Goal: Complete application form

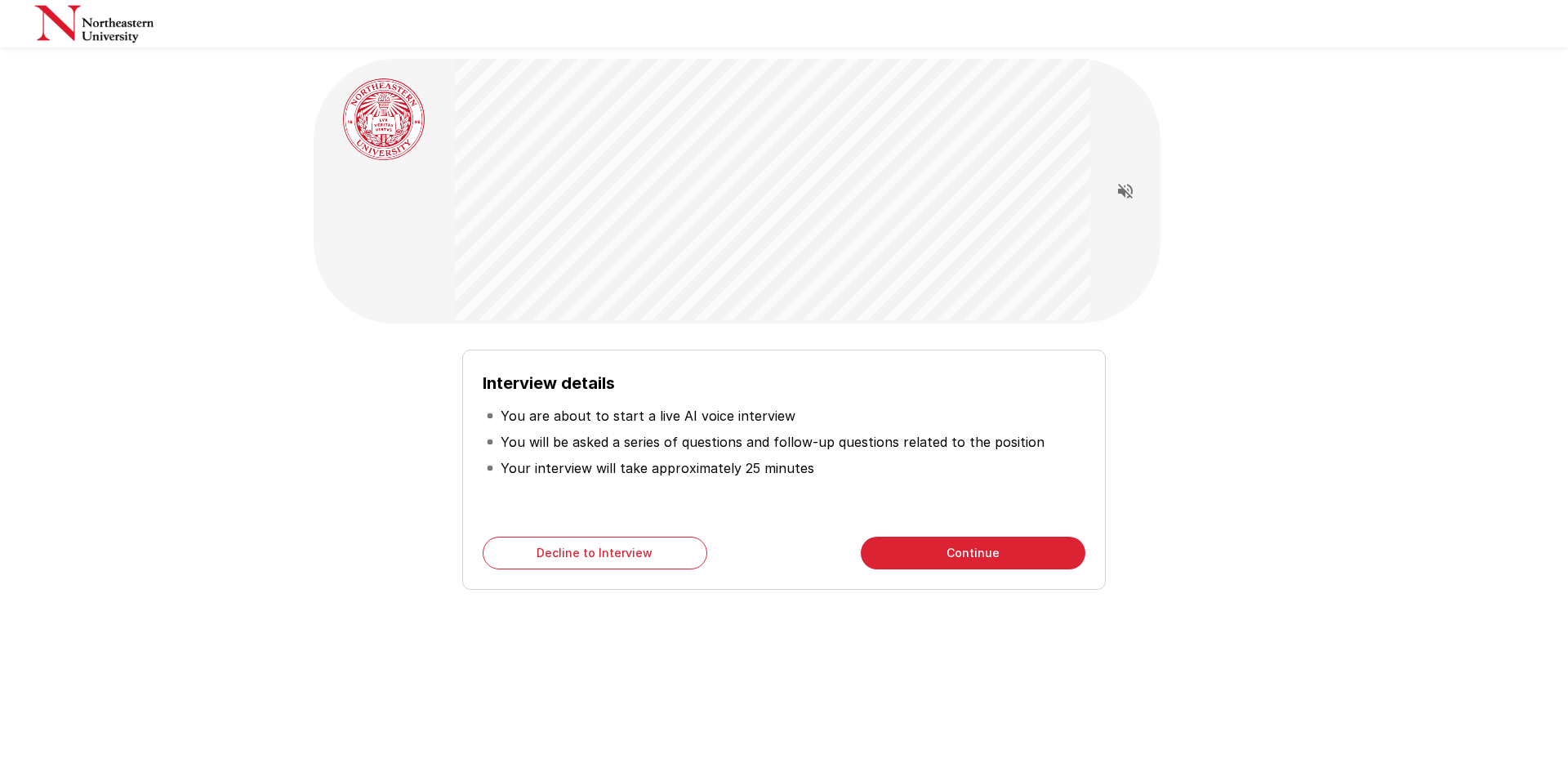
click at [945, 548] on button "Continue" at bounding box center [973, 553] width 225 height 33
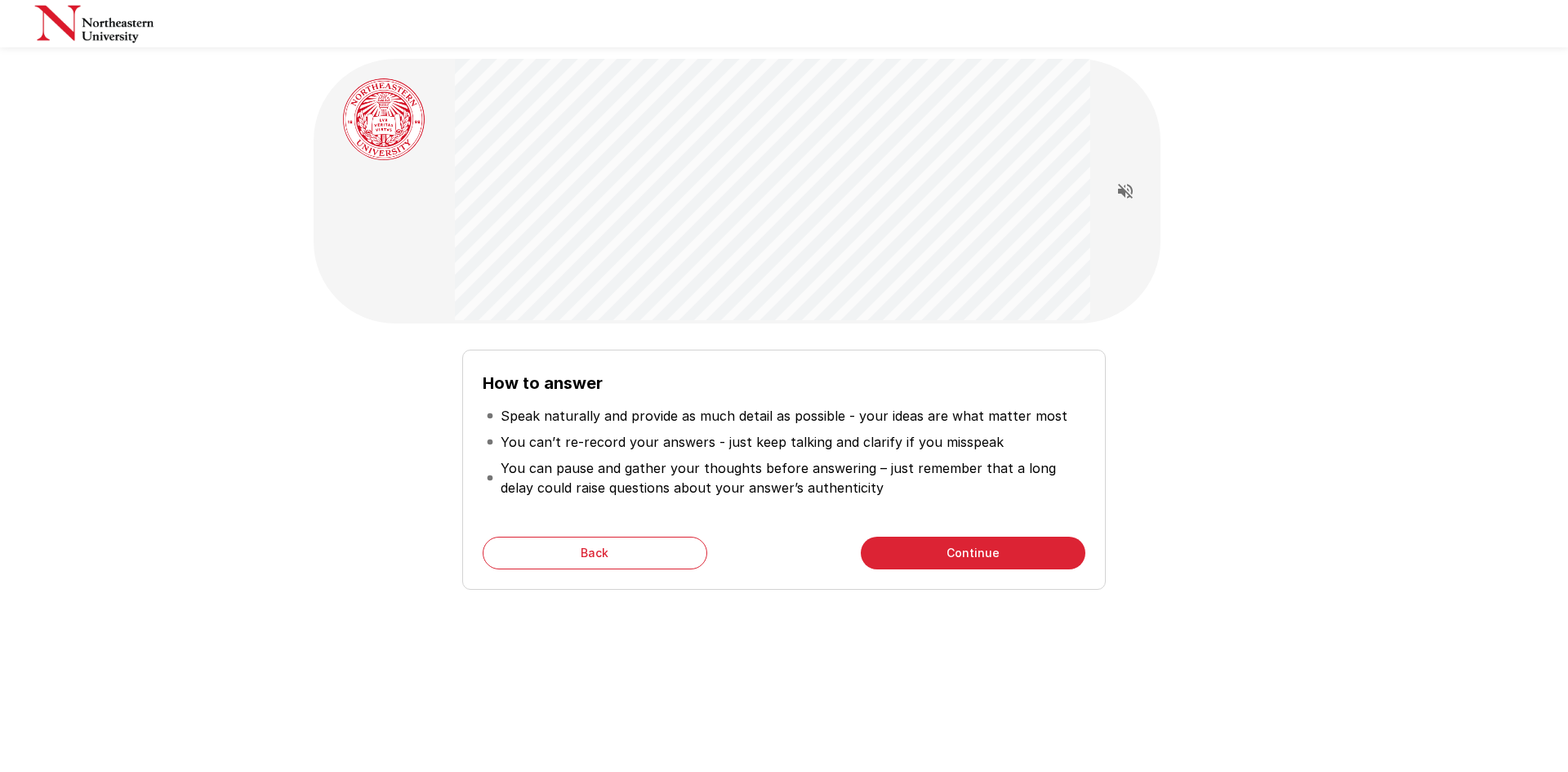
click at [974, 557] on button "Continue" at bounding box center [973, 553] width 225 height 33
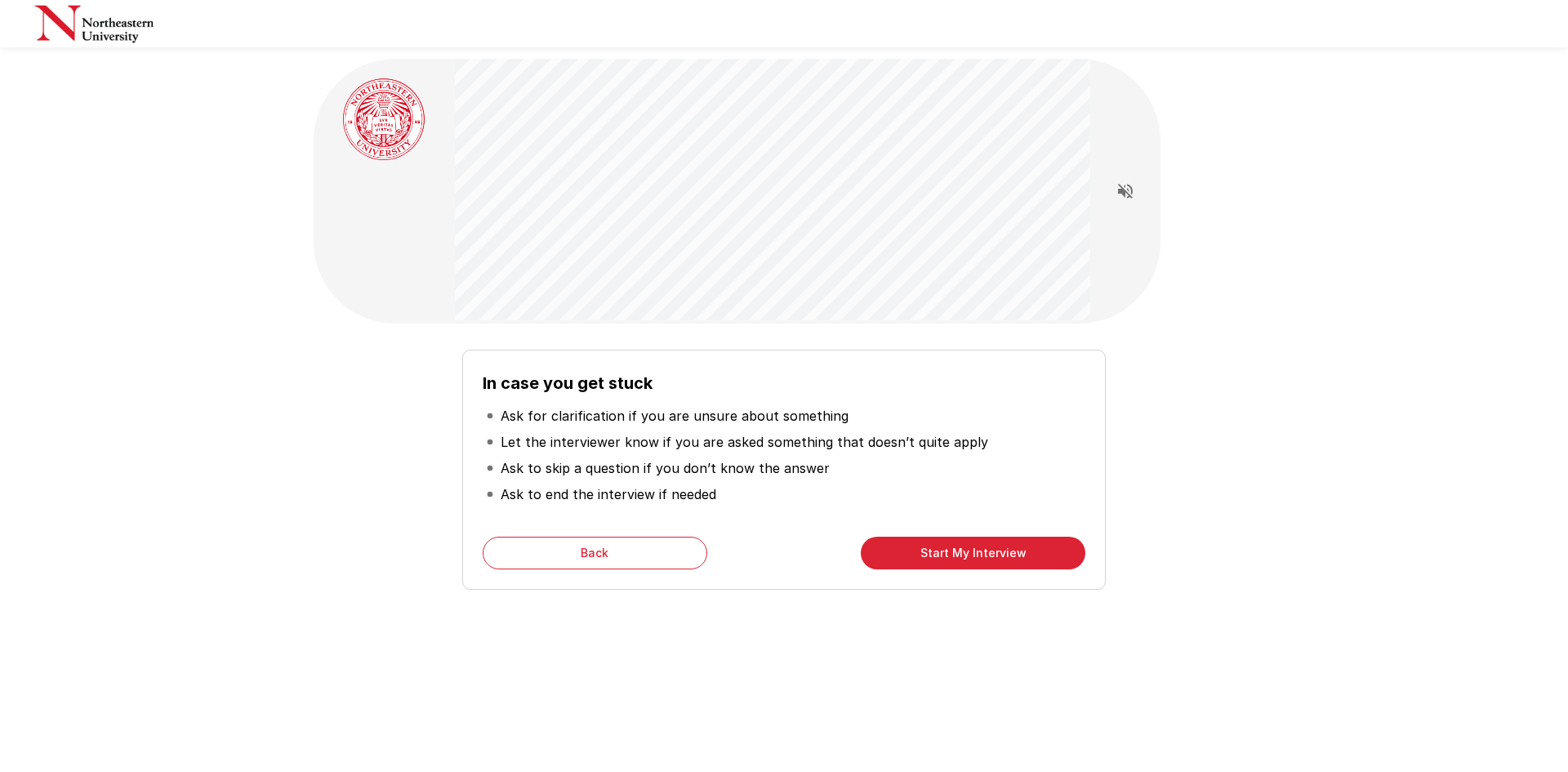
click at [948, 555] on button "Start My Interview" at bounding box center [973, 553] width 225 height 33
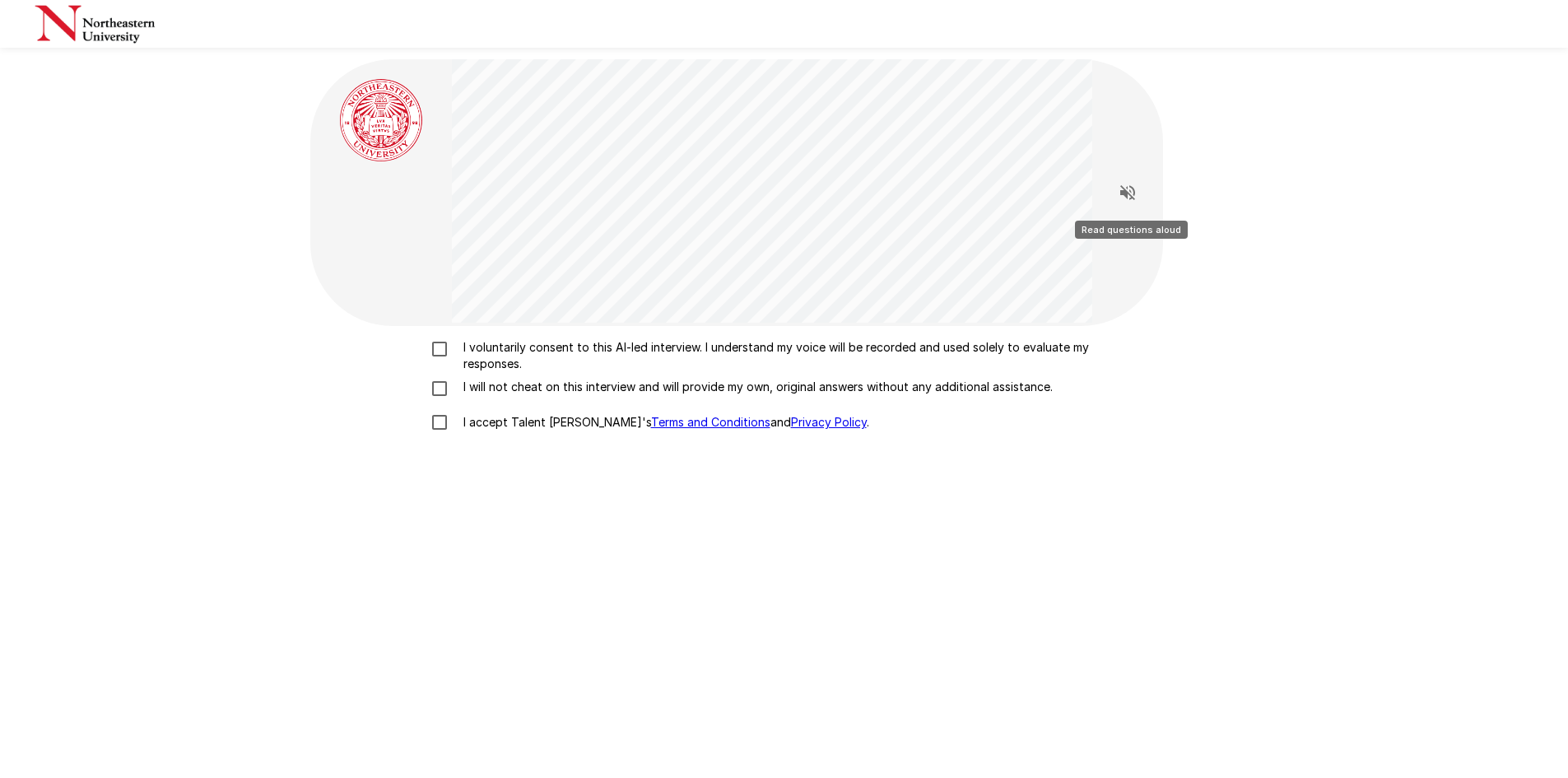
click at [1129, 189] on icon "Read questions aloud" at bounding box center [1128, 193] width 20 height 20
click at [1128, 198] on icon "Stop reading questions aloud" at bounding box center [1128, 193] width 15 height 15
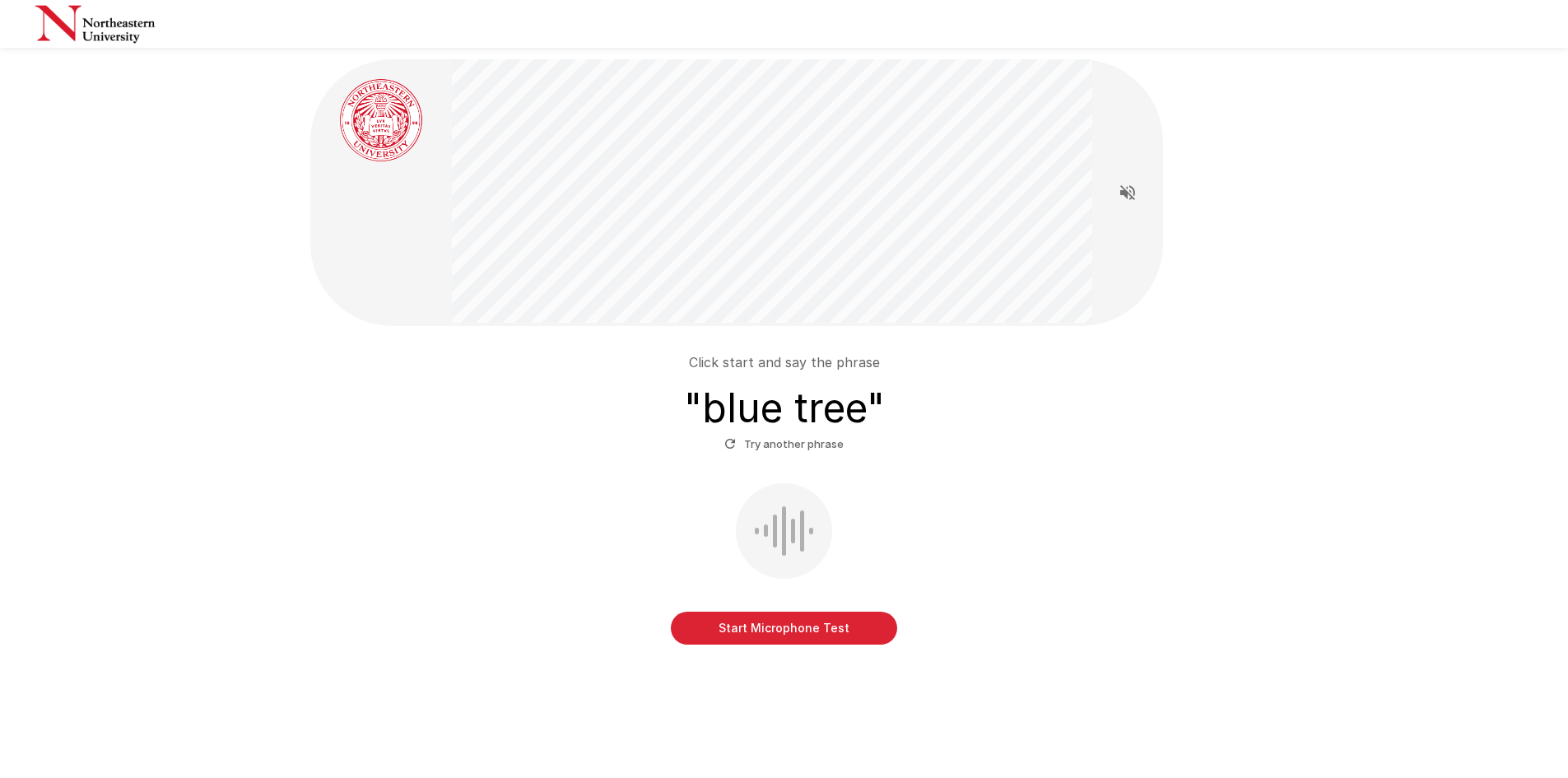
click at [767, 625] on button "Start Microphone Test" at bounding box center [784, 628] width 226 height 33
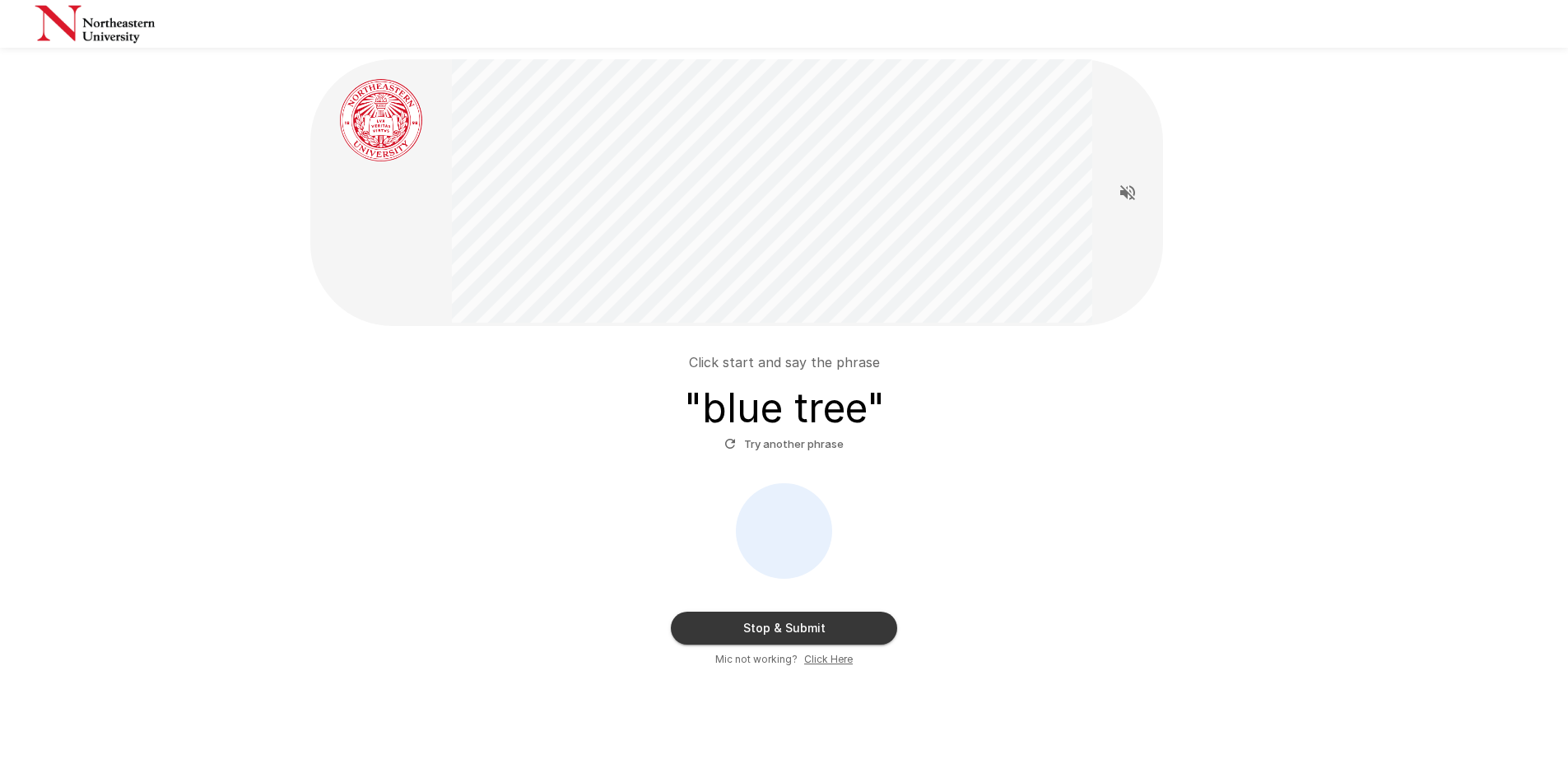
click at [781, 622] on button "Stop & Submit" at bounding box center [784, 628] width 226 height 33
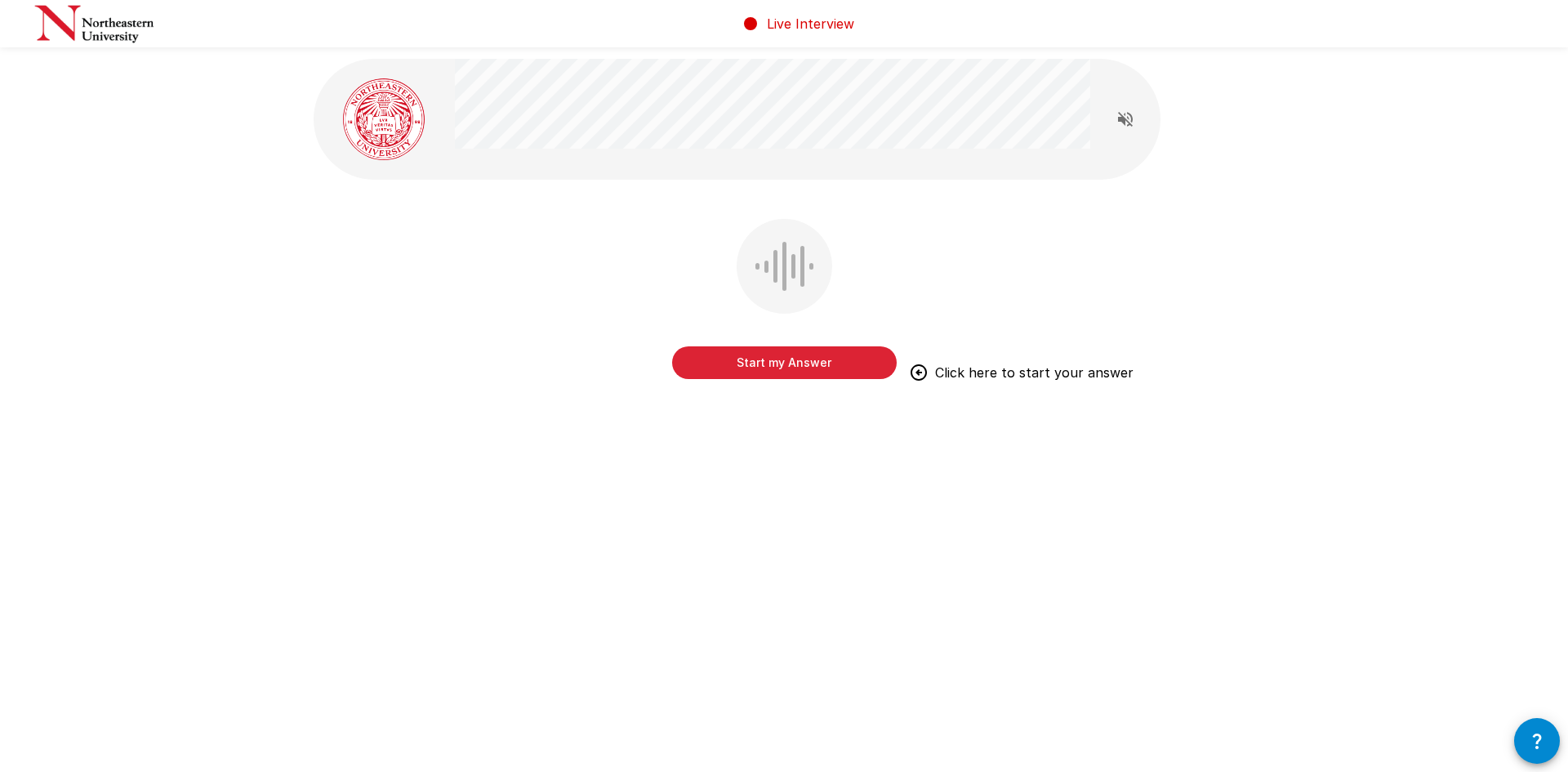
click at [775, 362] on button "Start my Answer" at bounding box center [784, 362] width 225 height 33
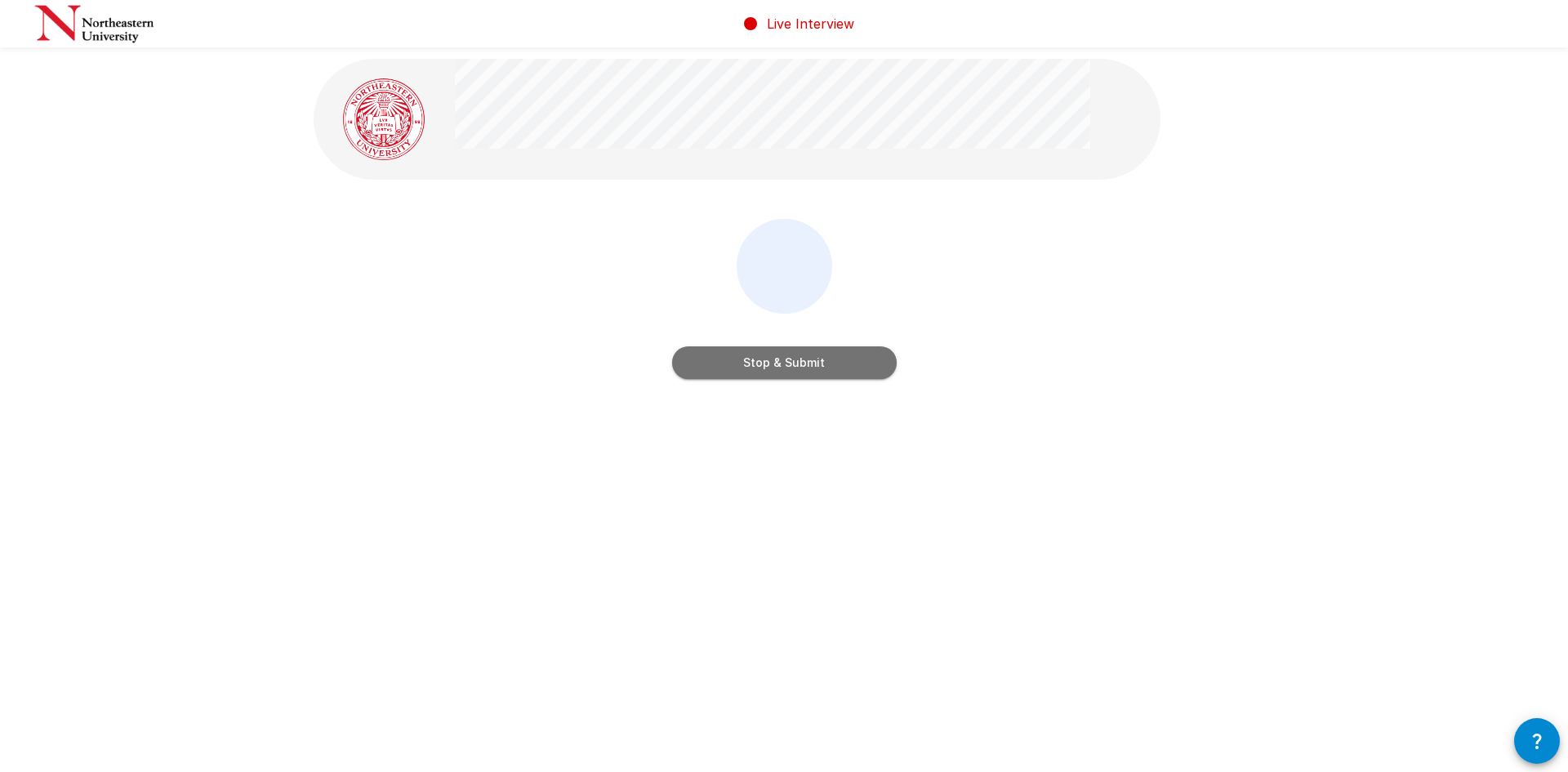
click at [778, 362] on button "Stop & Submit" at bounding box center [784, 362] width 225 height 33
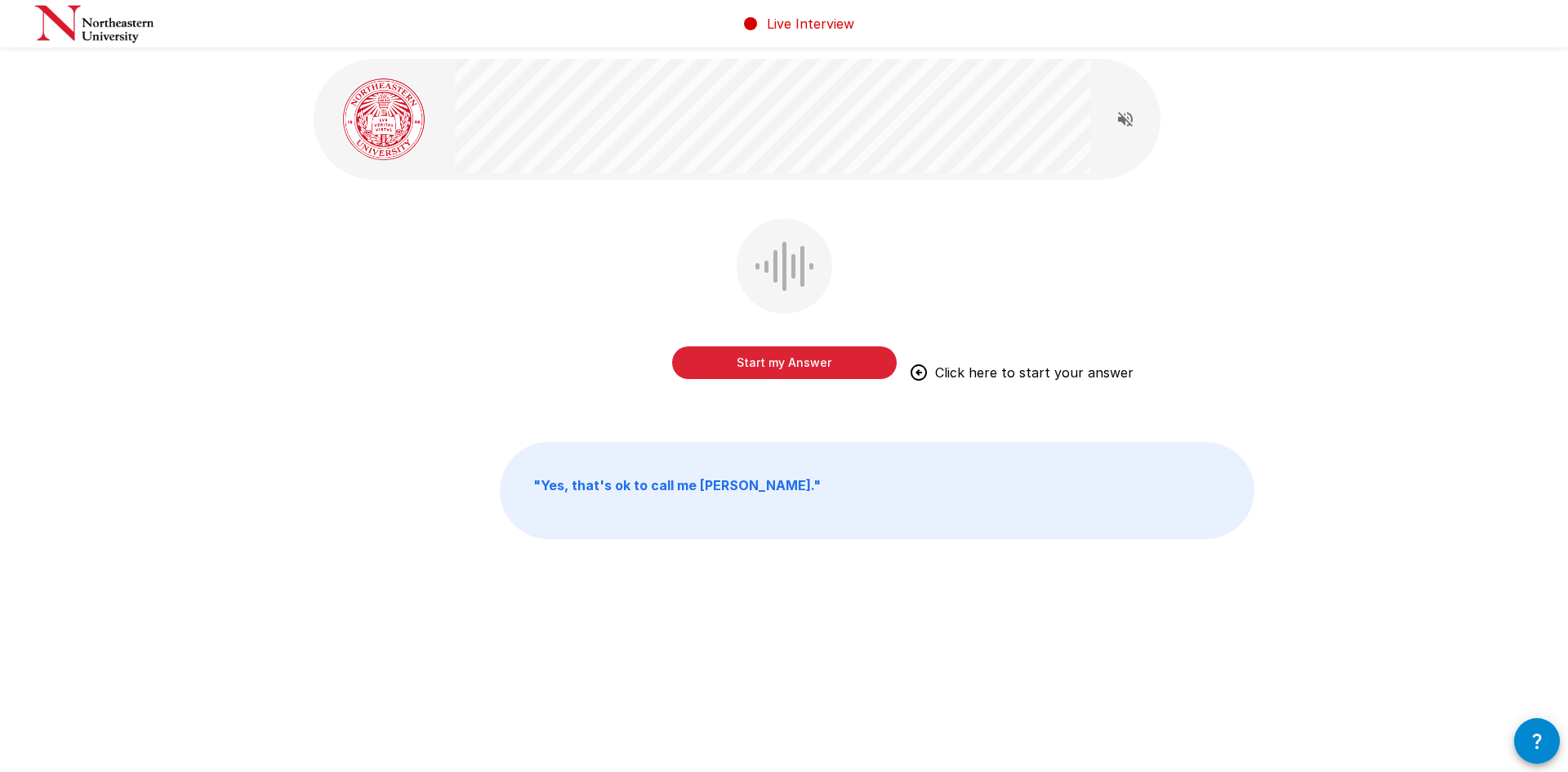
click at [779, 360] on button "Start my Answer" at bounding box center [784, 362] width 225 height 33
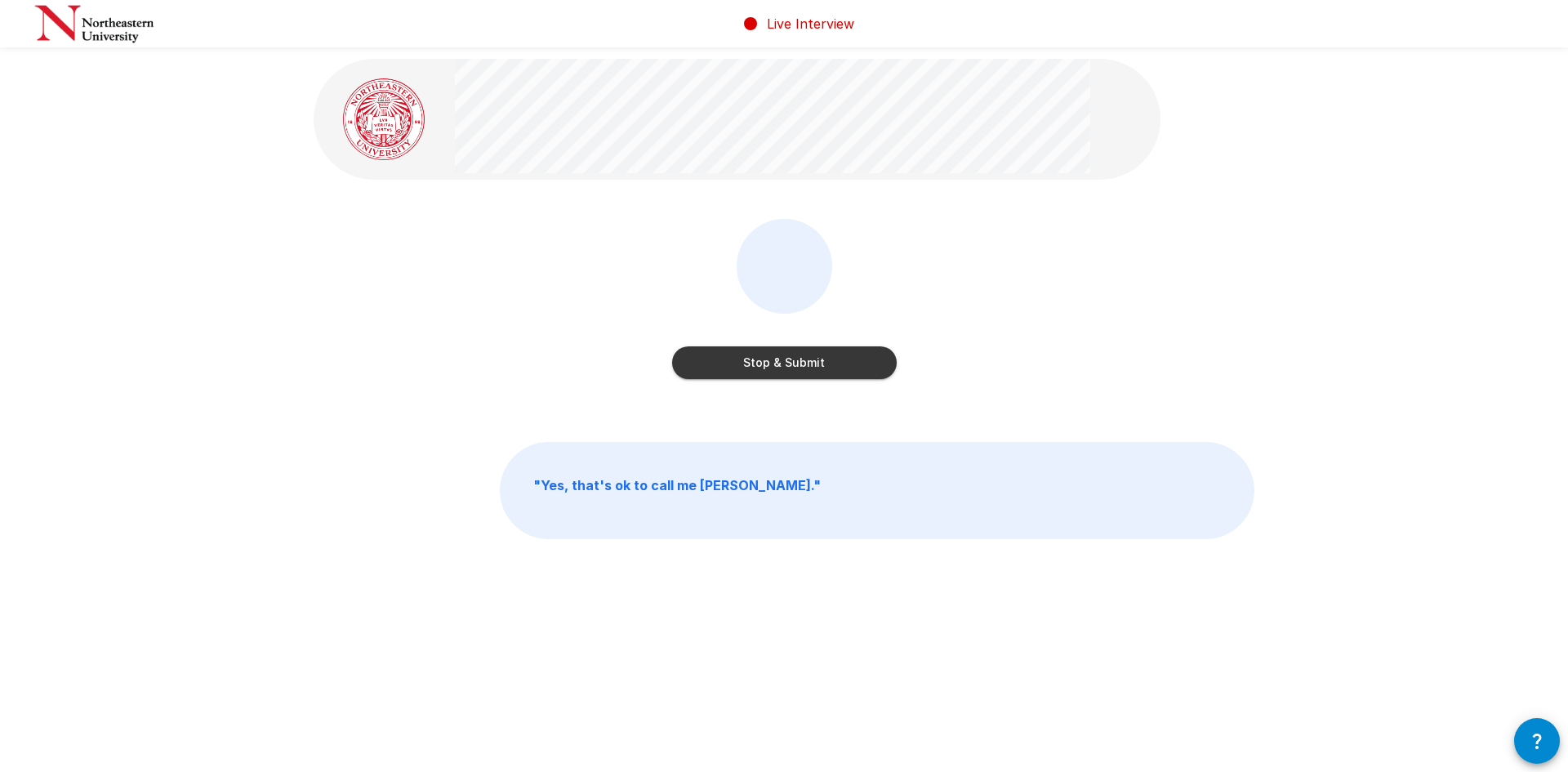
click at [821, 363] on button "Stop & Submit" at bounding box center [784, 362] width 225 height 33
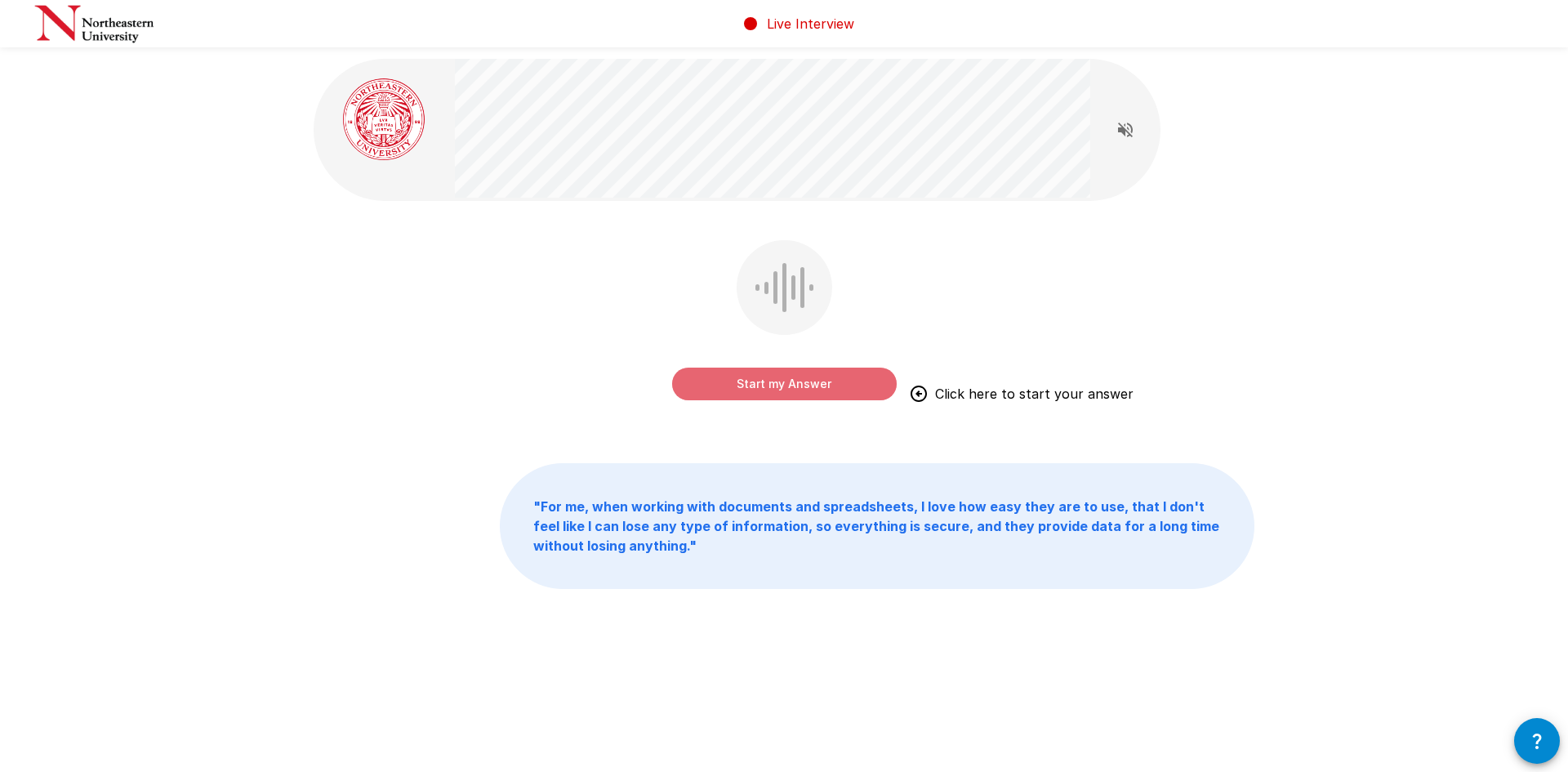
click at [760, 381] on button "Start my Answer" at bounding box center [784, 384] width 225 height 33
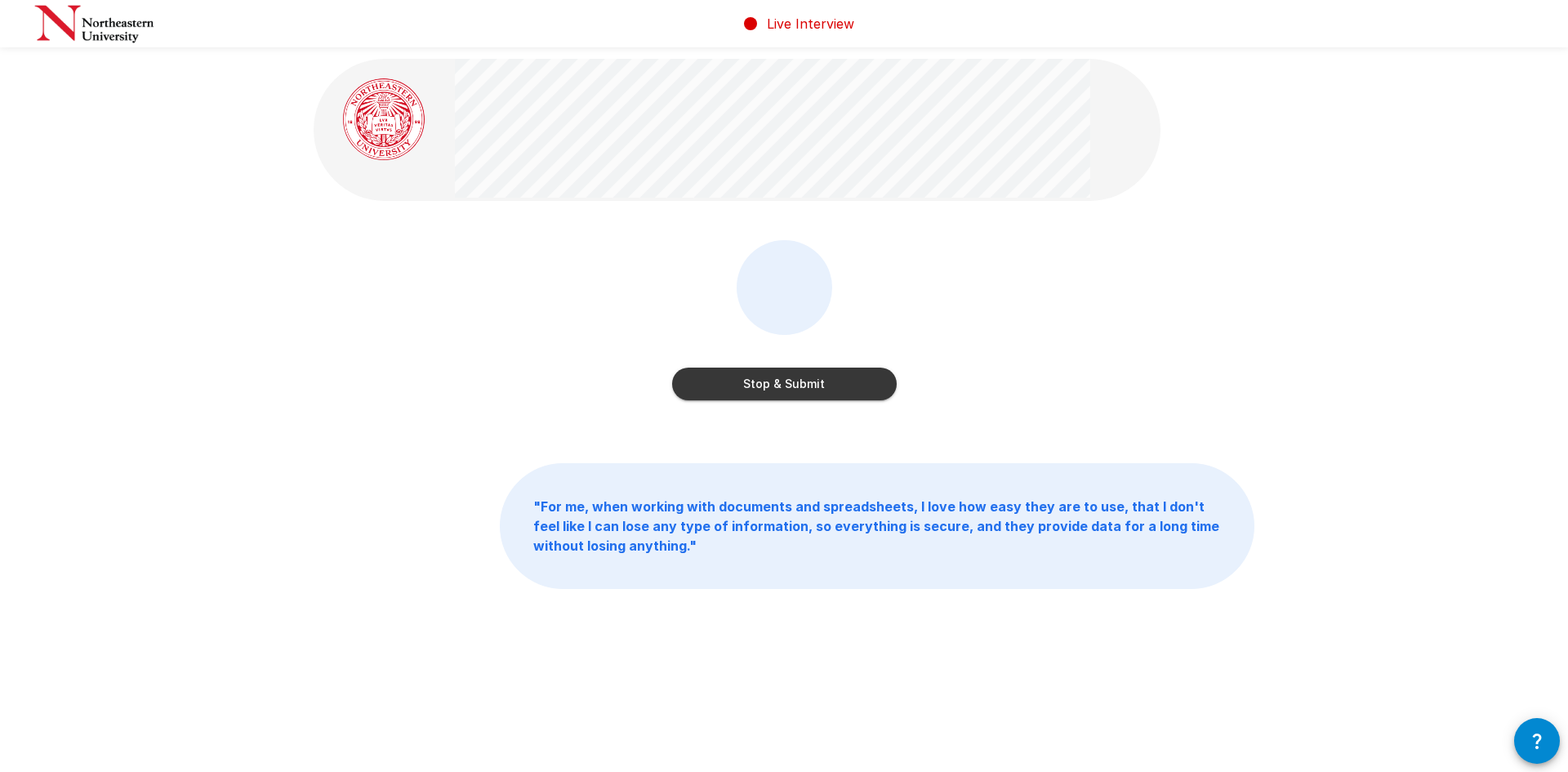
click at [760, 381] on button "Stop & Submit" at bounding box center [784, 384] width 225 height 33
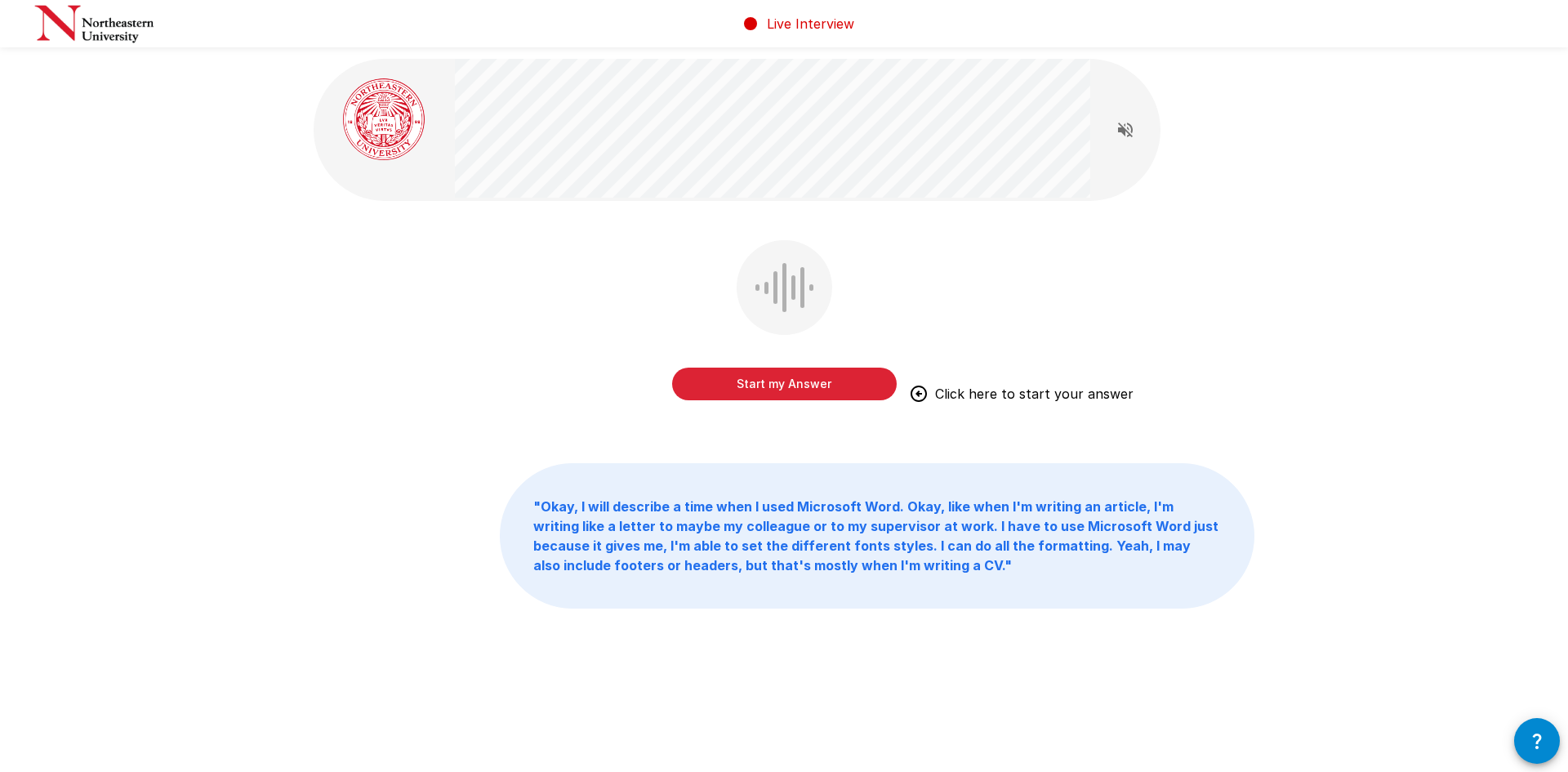
click at [770, 386] on button "Start my Answer" at bounding box center [784, 384] width 225 height 33
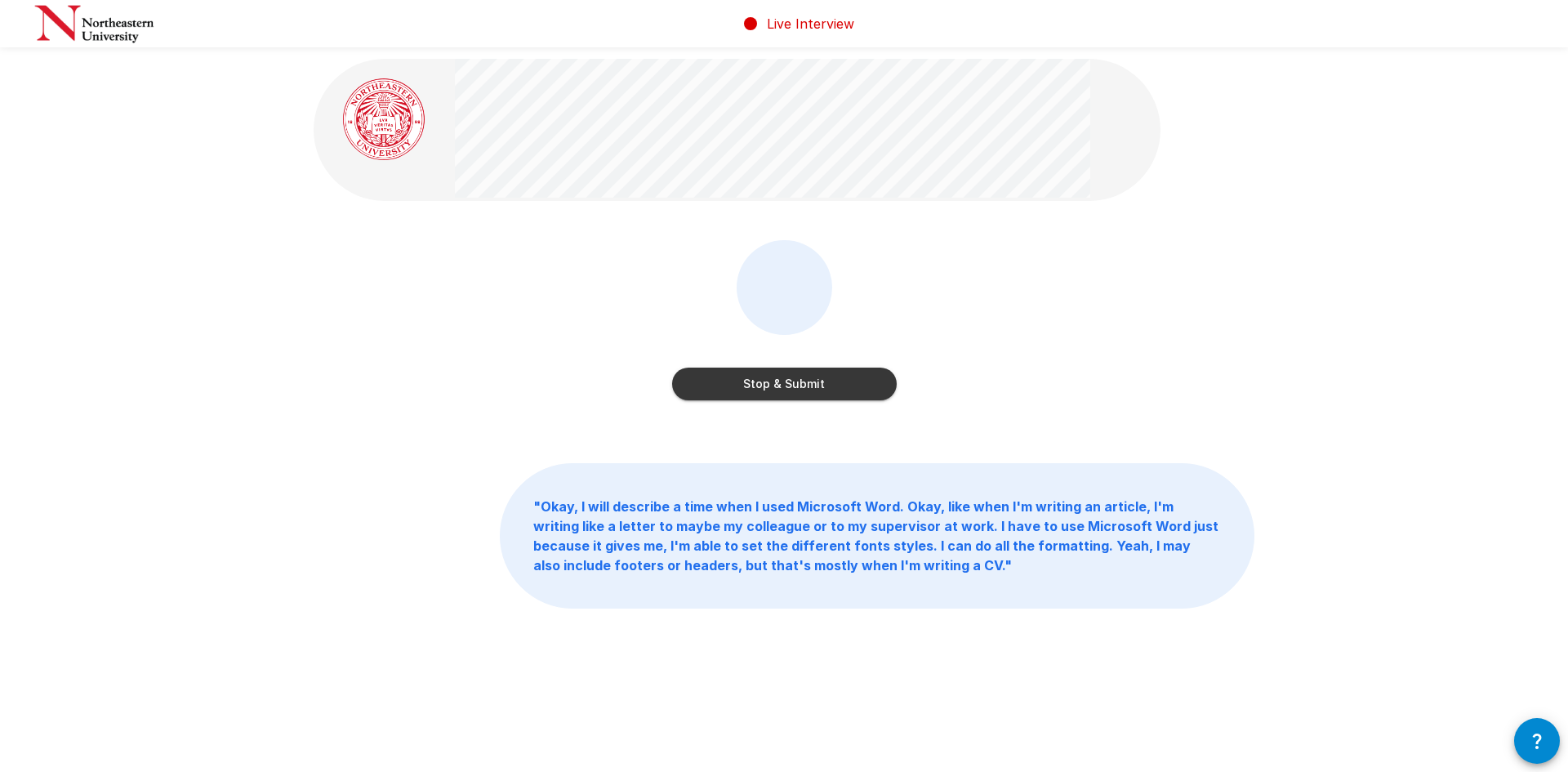
click at [773, 386] on button "Stop & Submit" at bounding box center [784, 384] width 225 height 33
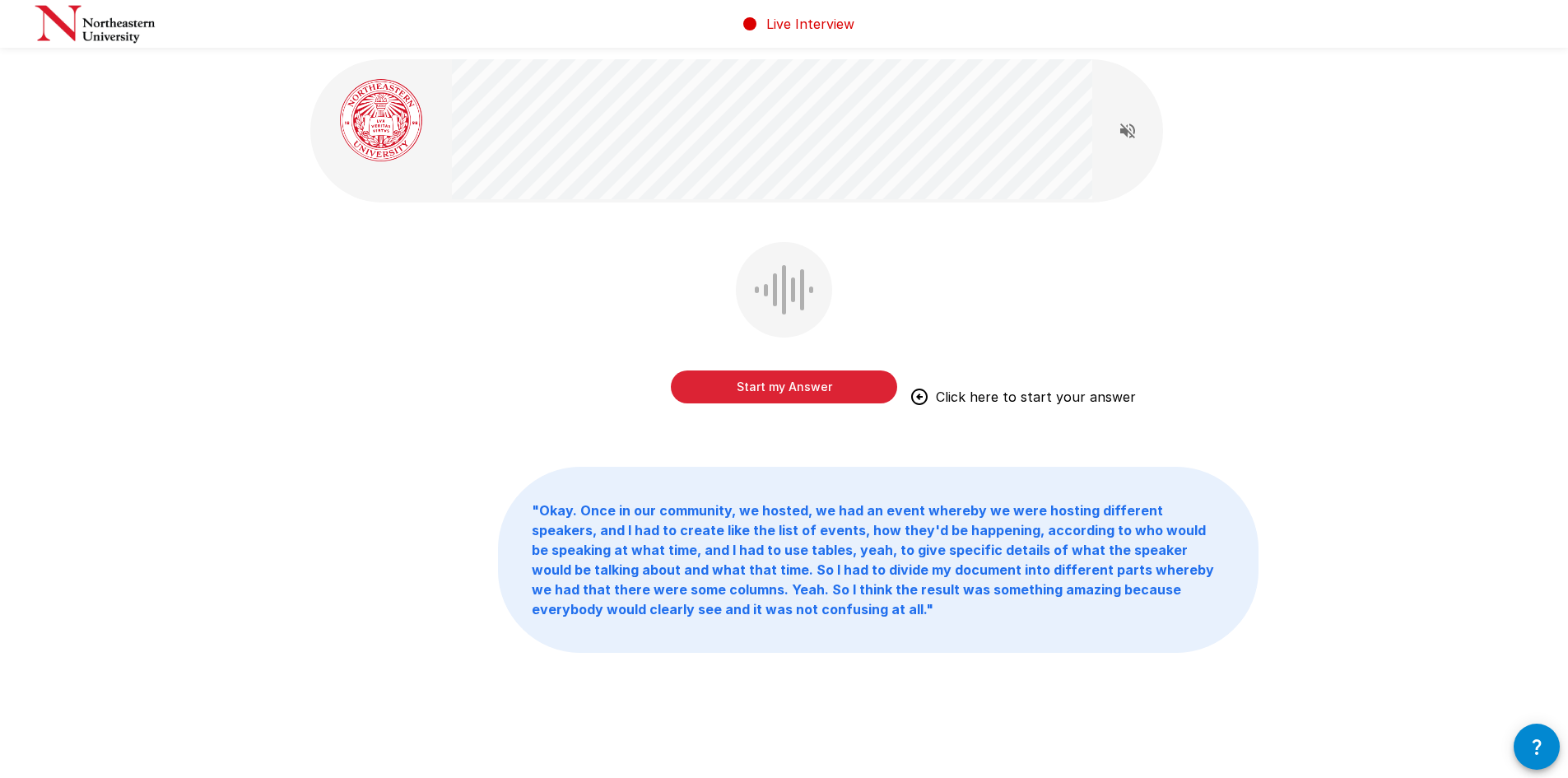
click at [767, 390] on button "Start my Answer" at bounding box center [784, 387] width 226 height 33
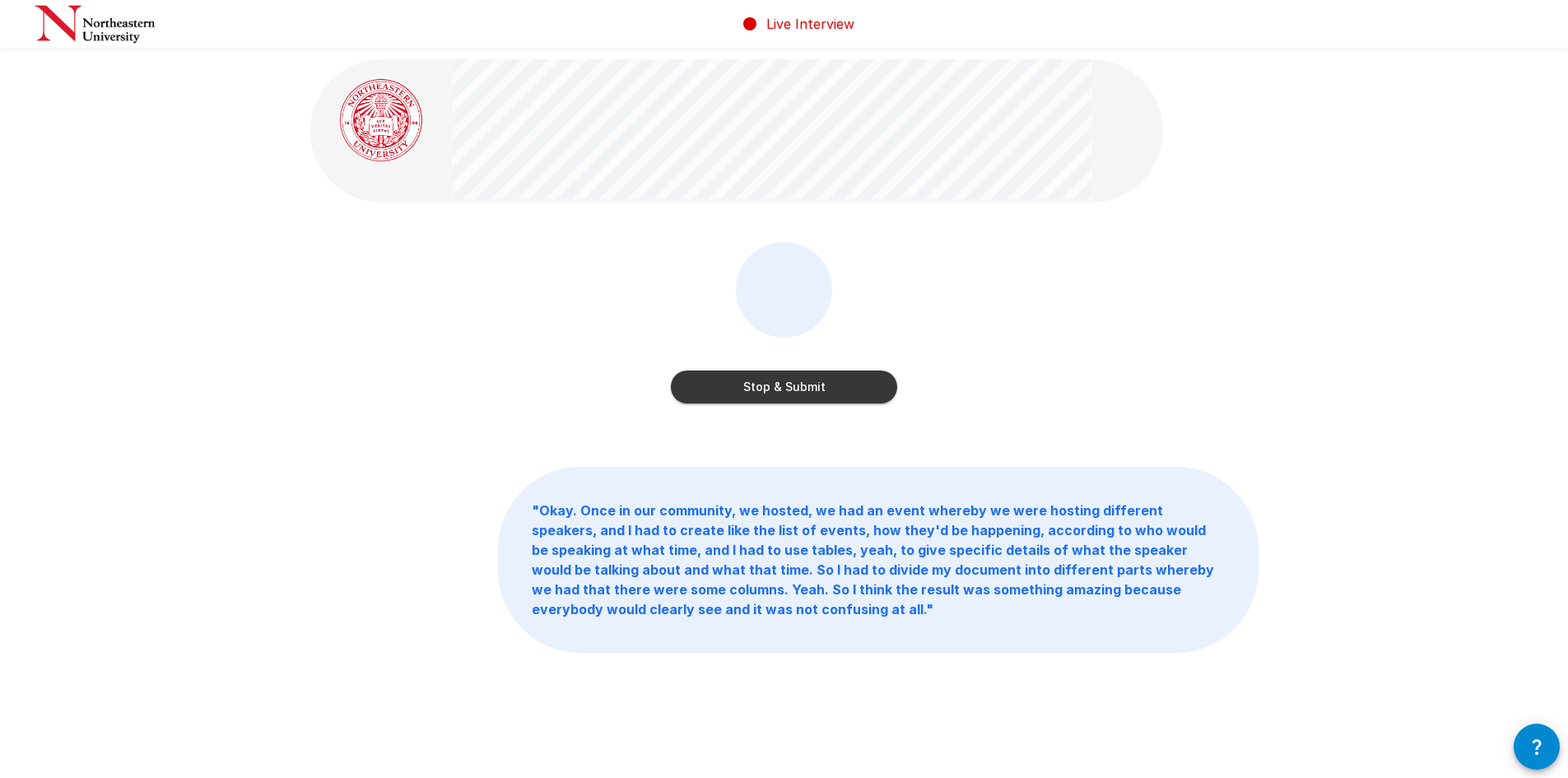
click at [776, 388] on button "Stop & Submit" at bounding box center [784, 387] width 226 height 33
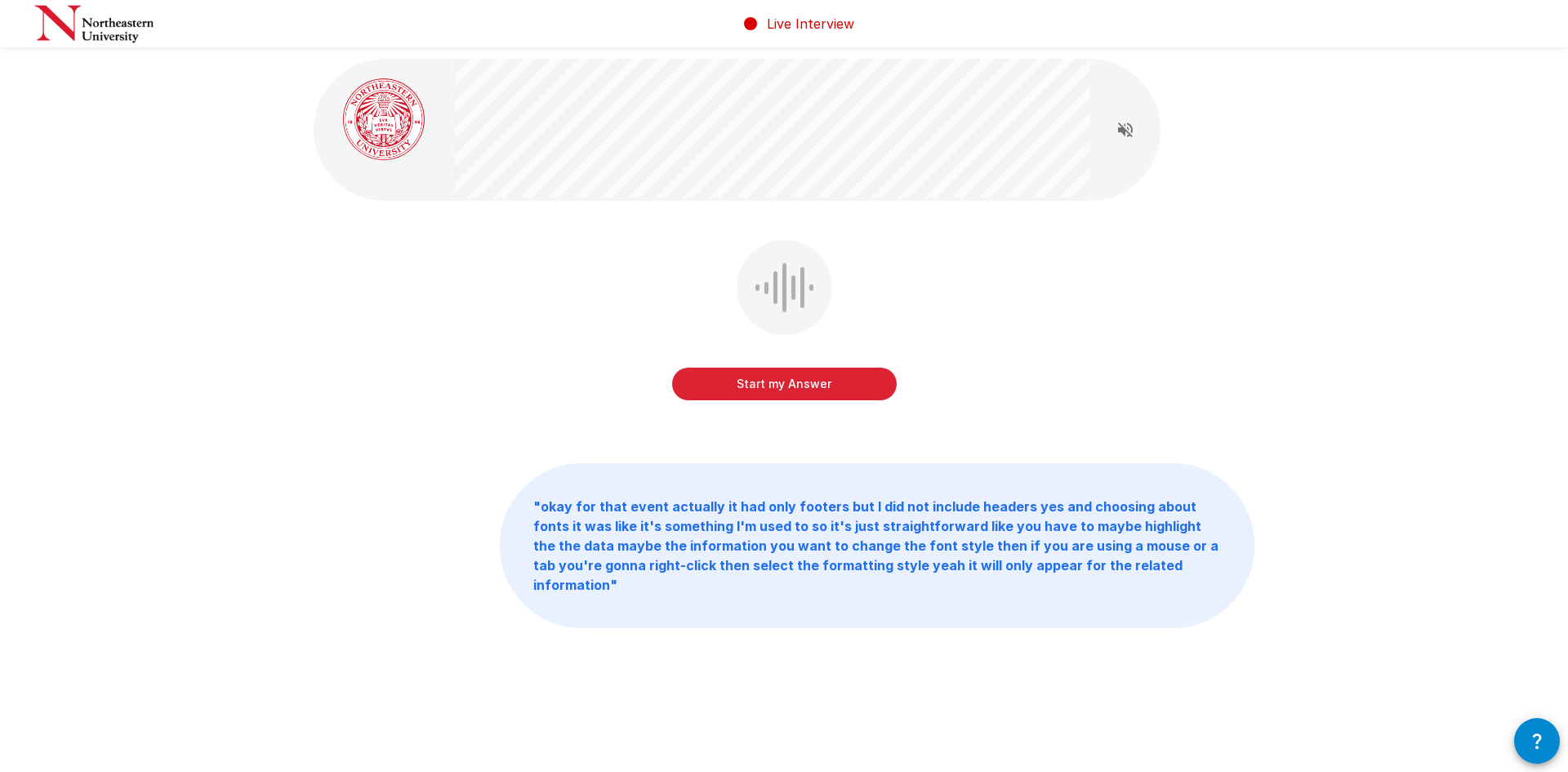
click at [785, 383] on button "Start my Answer" at bounding box center [784, 384] width 225 height 33
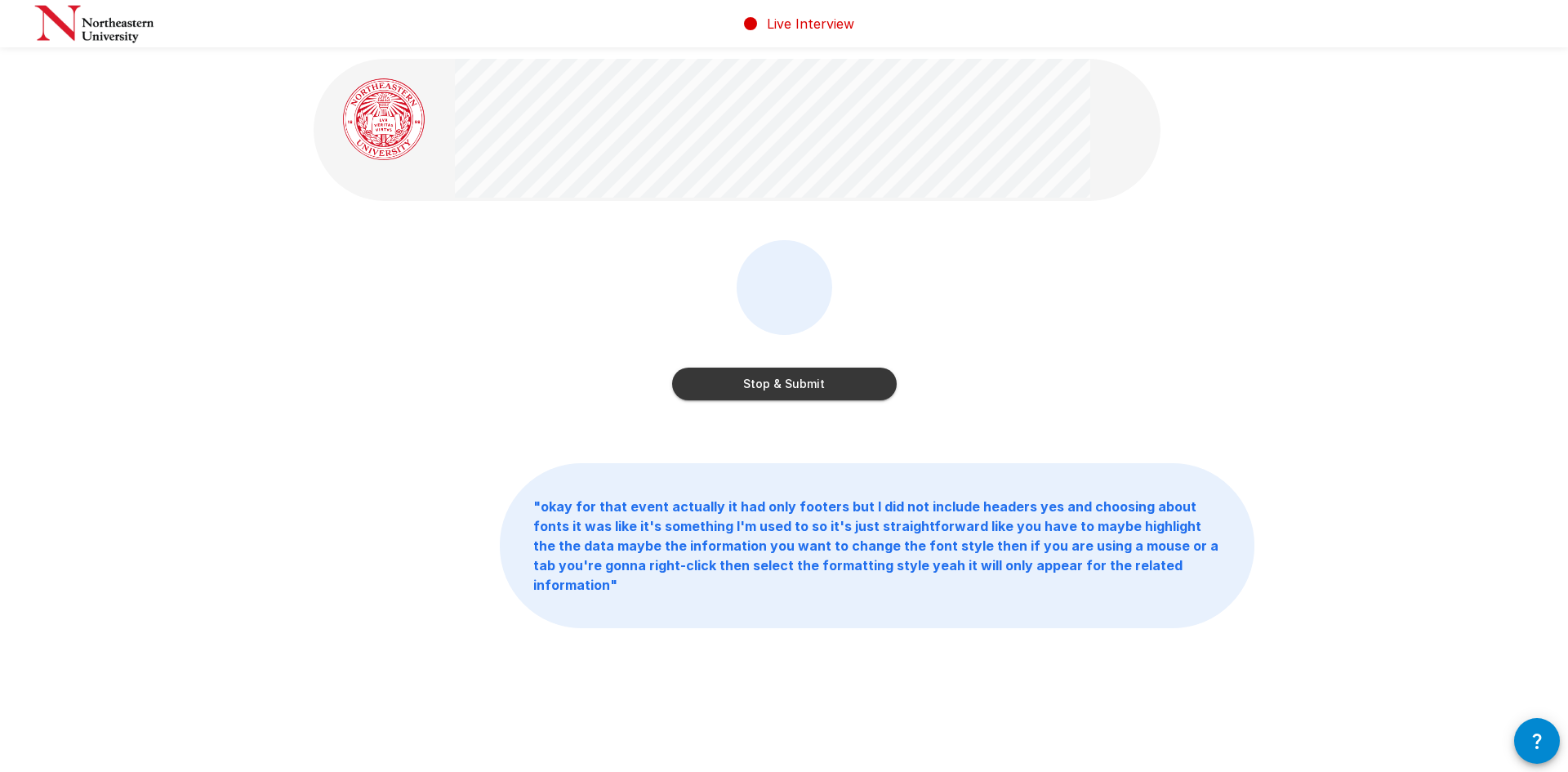
click at [785, 383] on button "Stop & Submit" at bounding box center [784, 384] width 225 height 33
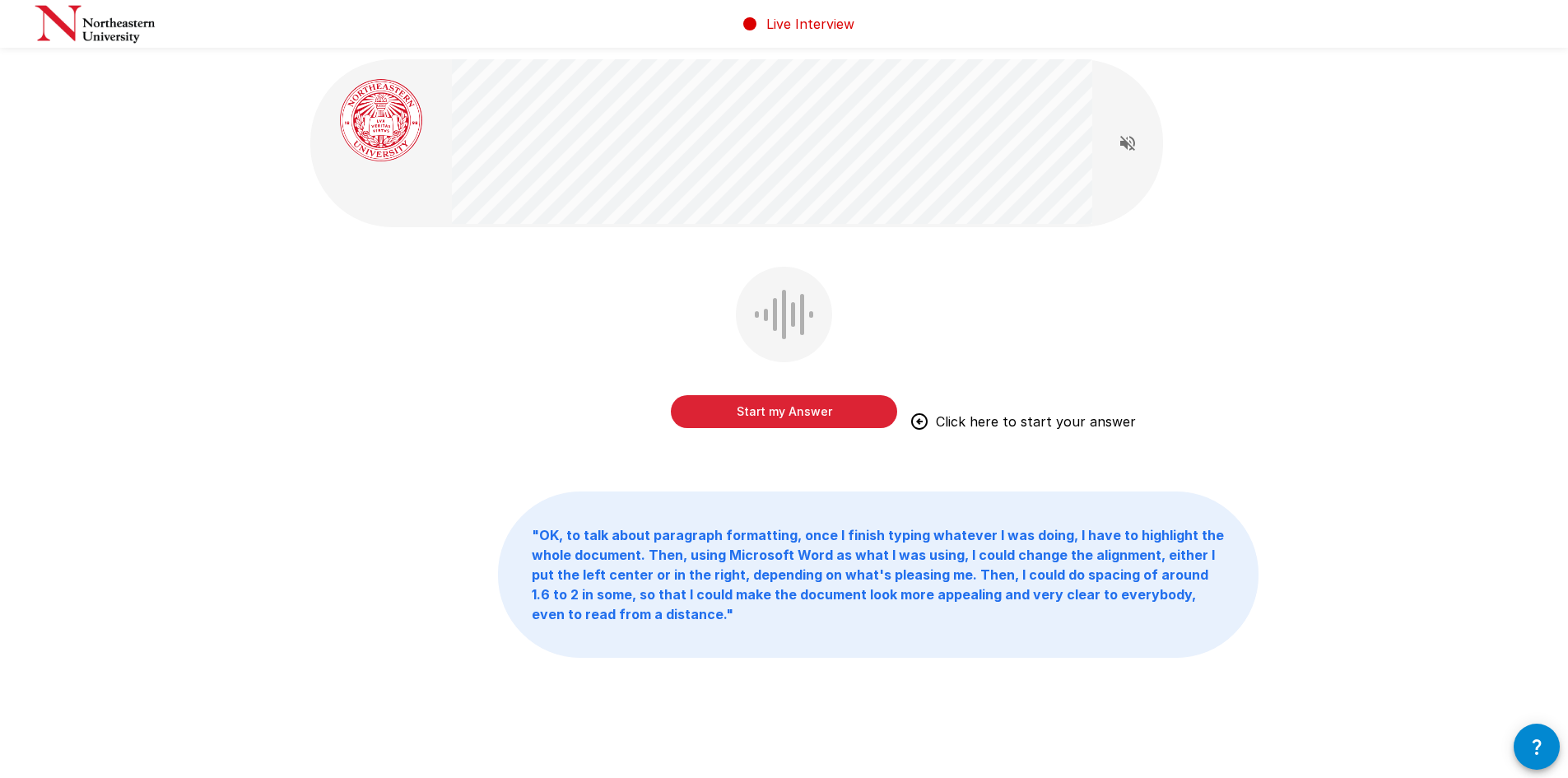
click at [770, 408] on button "Start my Answer" at bounding box center [784, 412] width 226 height 33
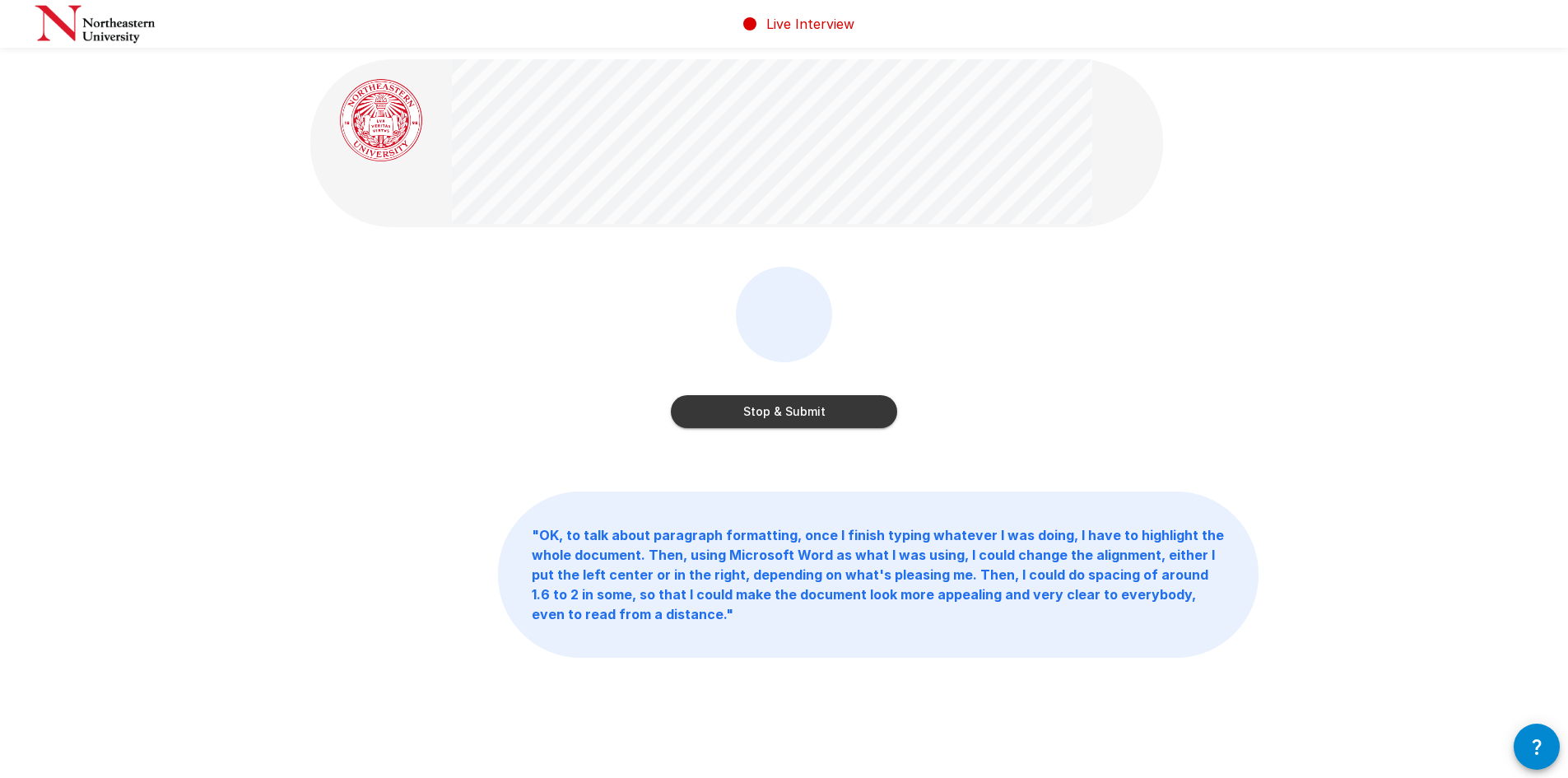
click at [820, 410] on button "Stop & Submit" at bounding box center [784, 412] width 226 height 33
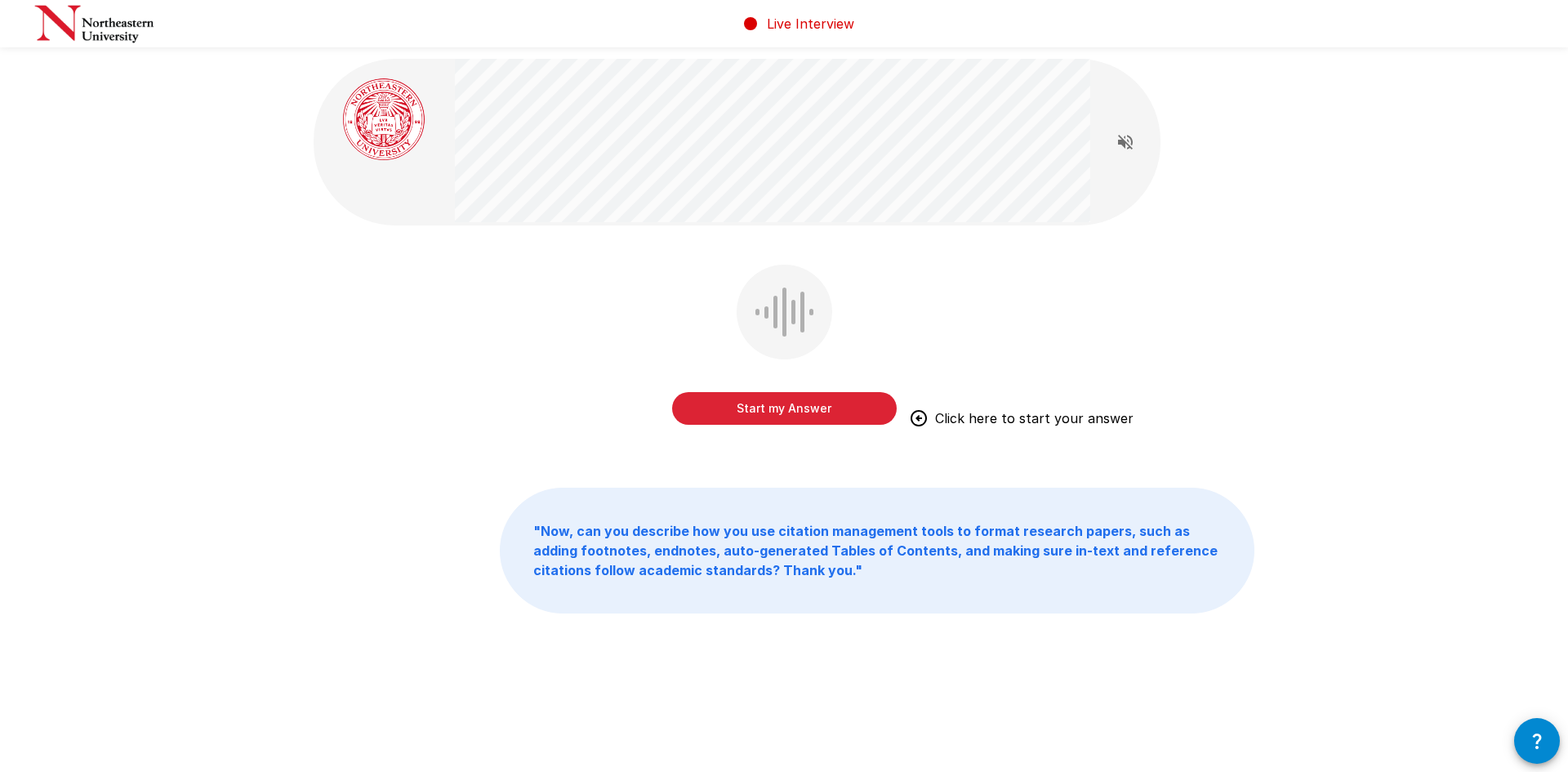
click at [794, 406] on button "Start my Answer" at bounding box center [784, 409] width 225 height 33
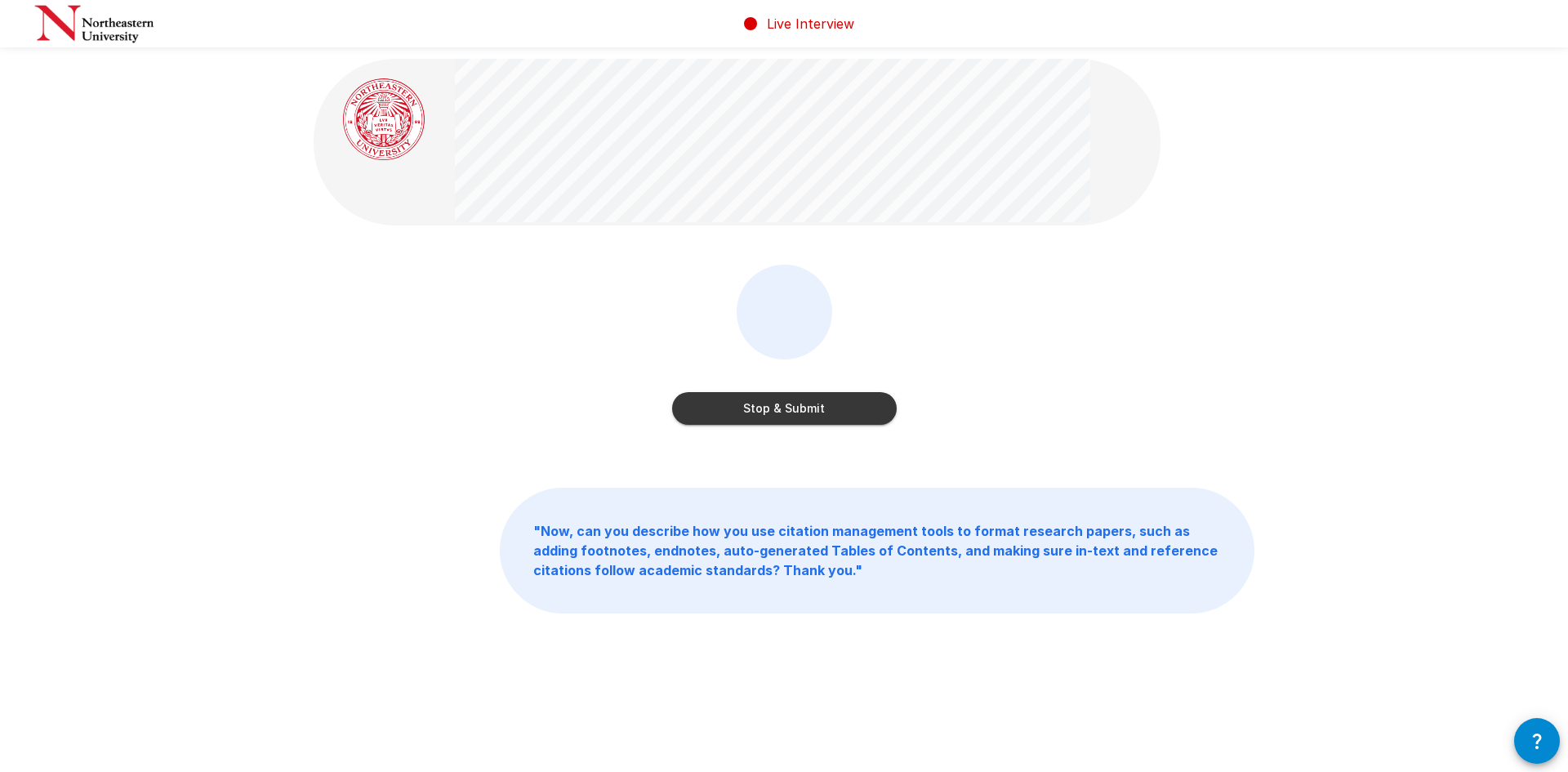
click at [811, 400] on button "Stop & Submit" at bounding box center [784, 409] width 225 height 33
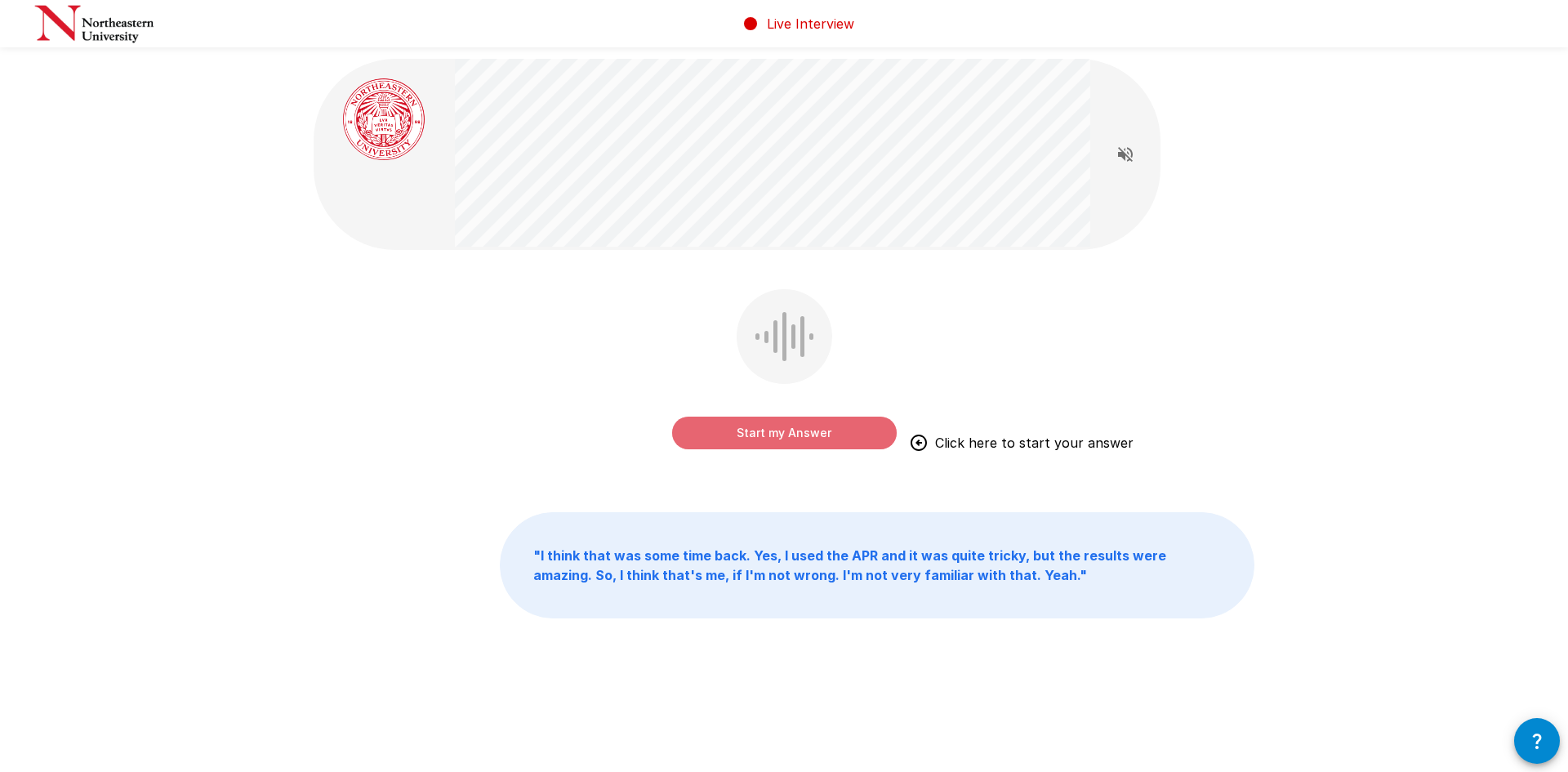
click at [797, 437] on button "Start my Answer" at bounding box center [784, 433] width 225 height 33
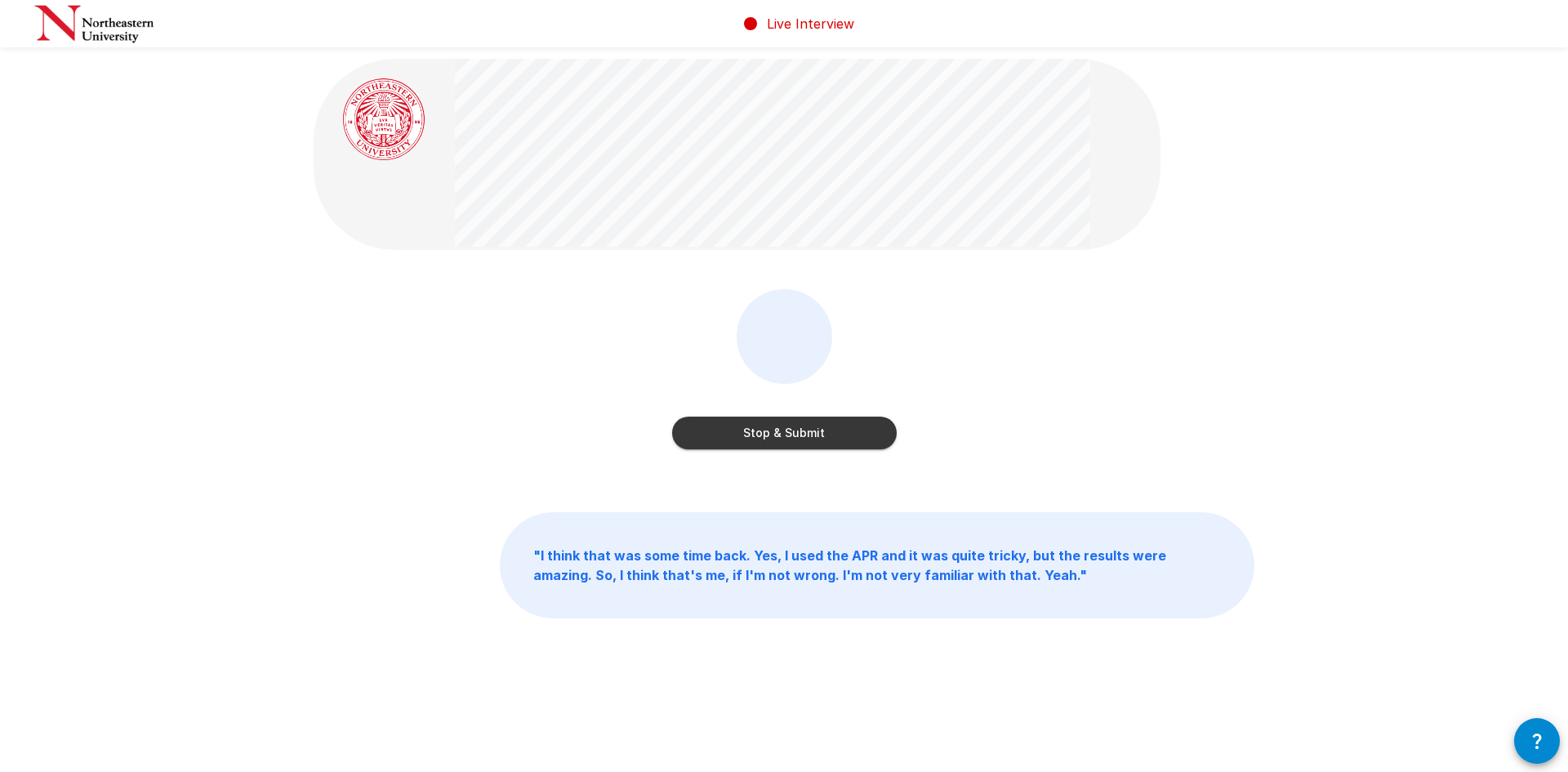
click at [770, 434] on button "Stop & Submit" at bounding box center [784, 433] width 225 height 33
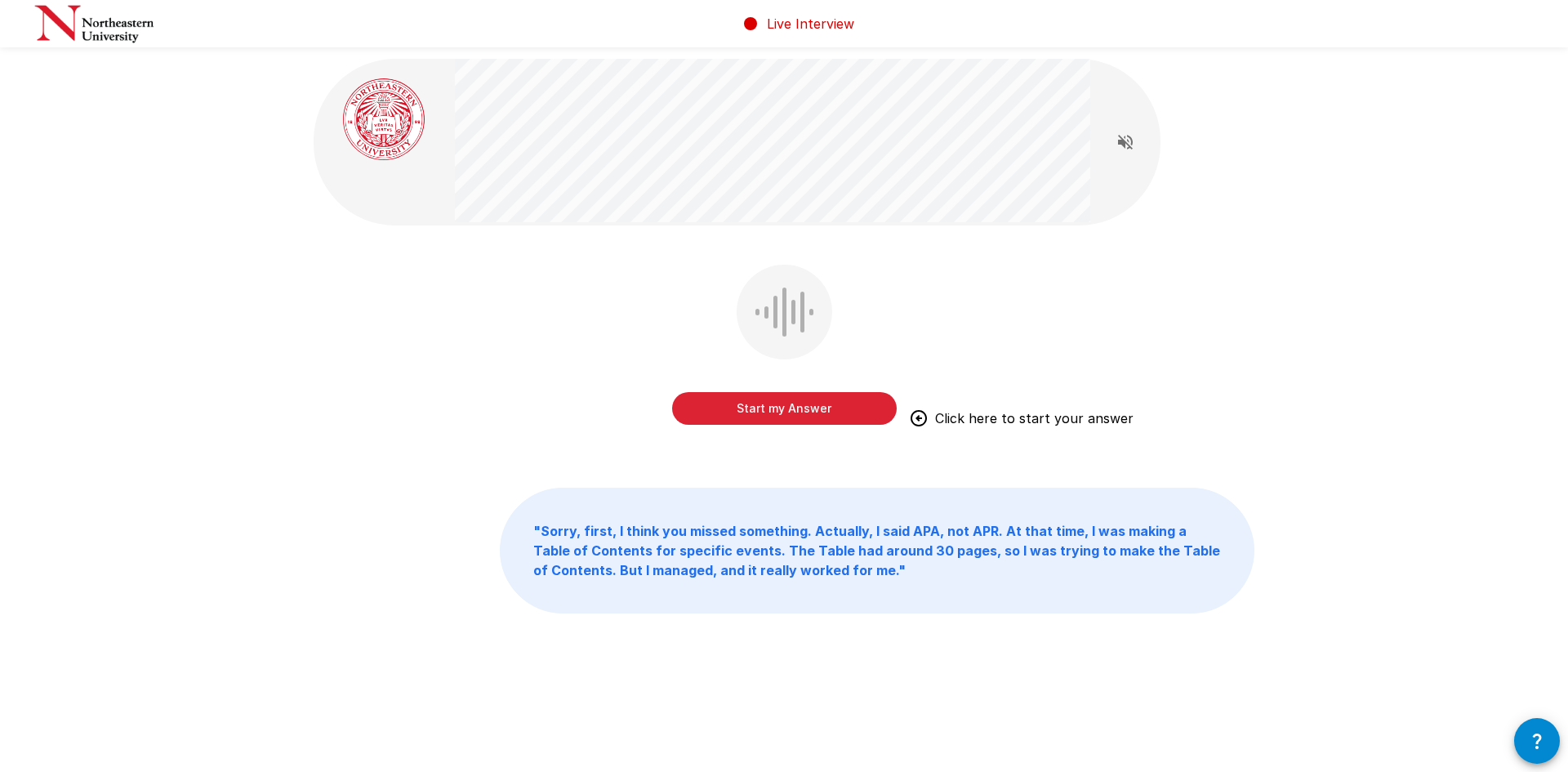
click at [798, 397] on button "Start my Answer" at bounding box center [784, 409] width 225 height 33
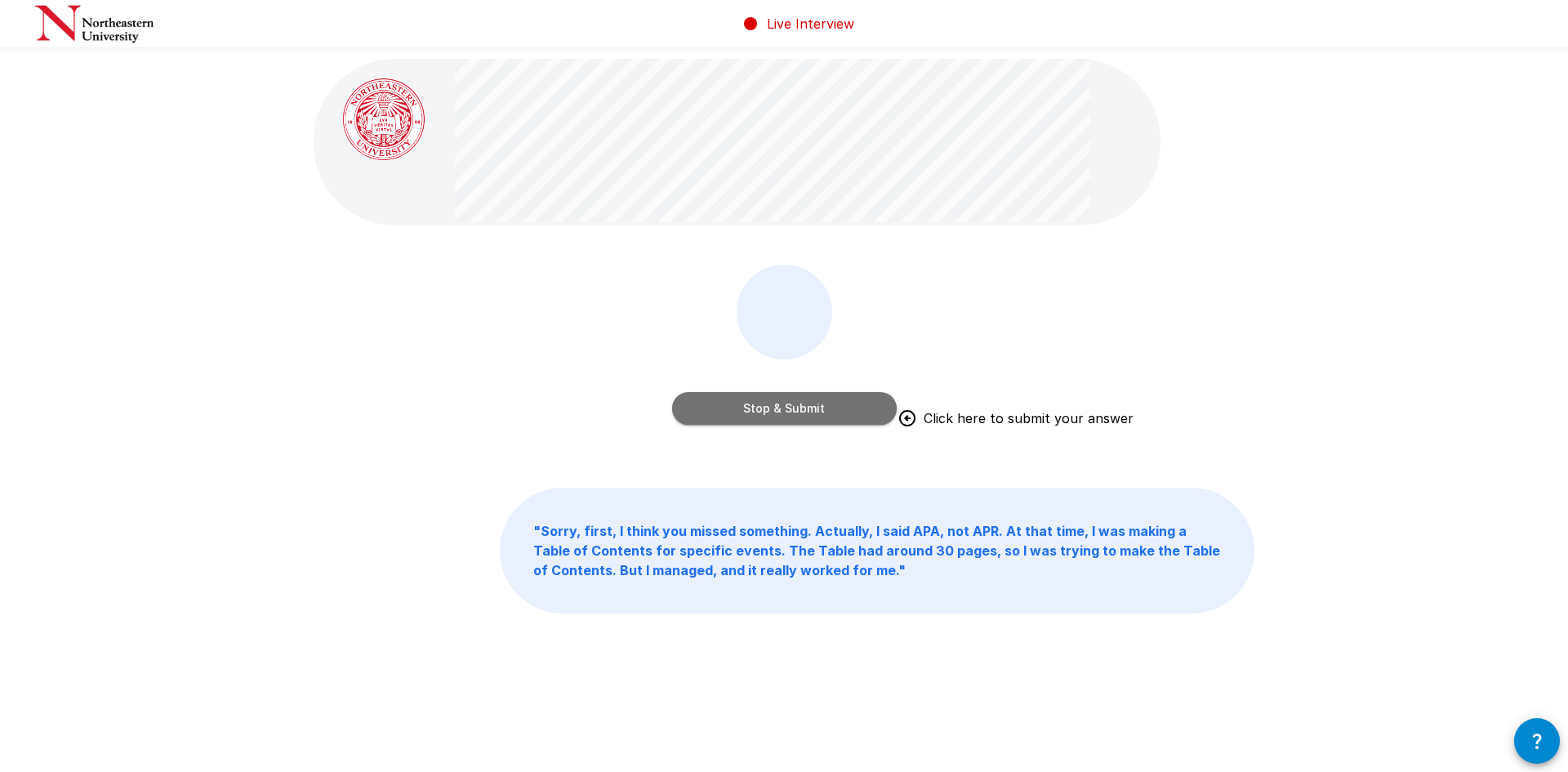
click at [773, 409] on button "Stop & Submit" at bounding box center [784, 409] width 225 height 33
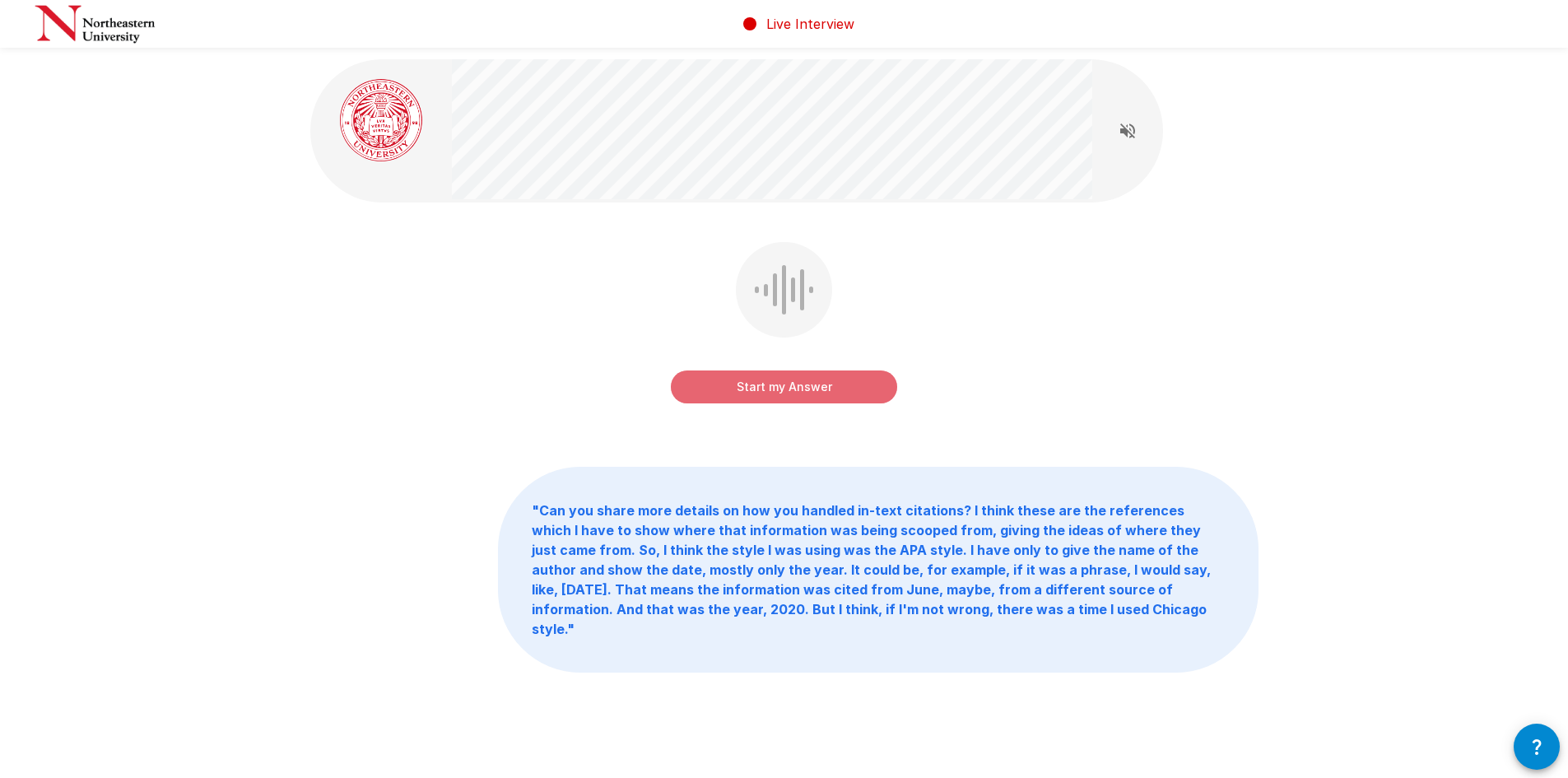
click at [777, 389] on button "Start my Answer" at bounding box center [784, 387] width 226 height 33
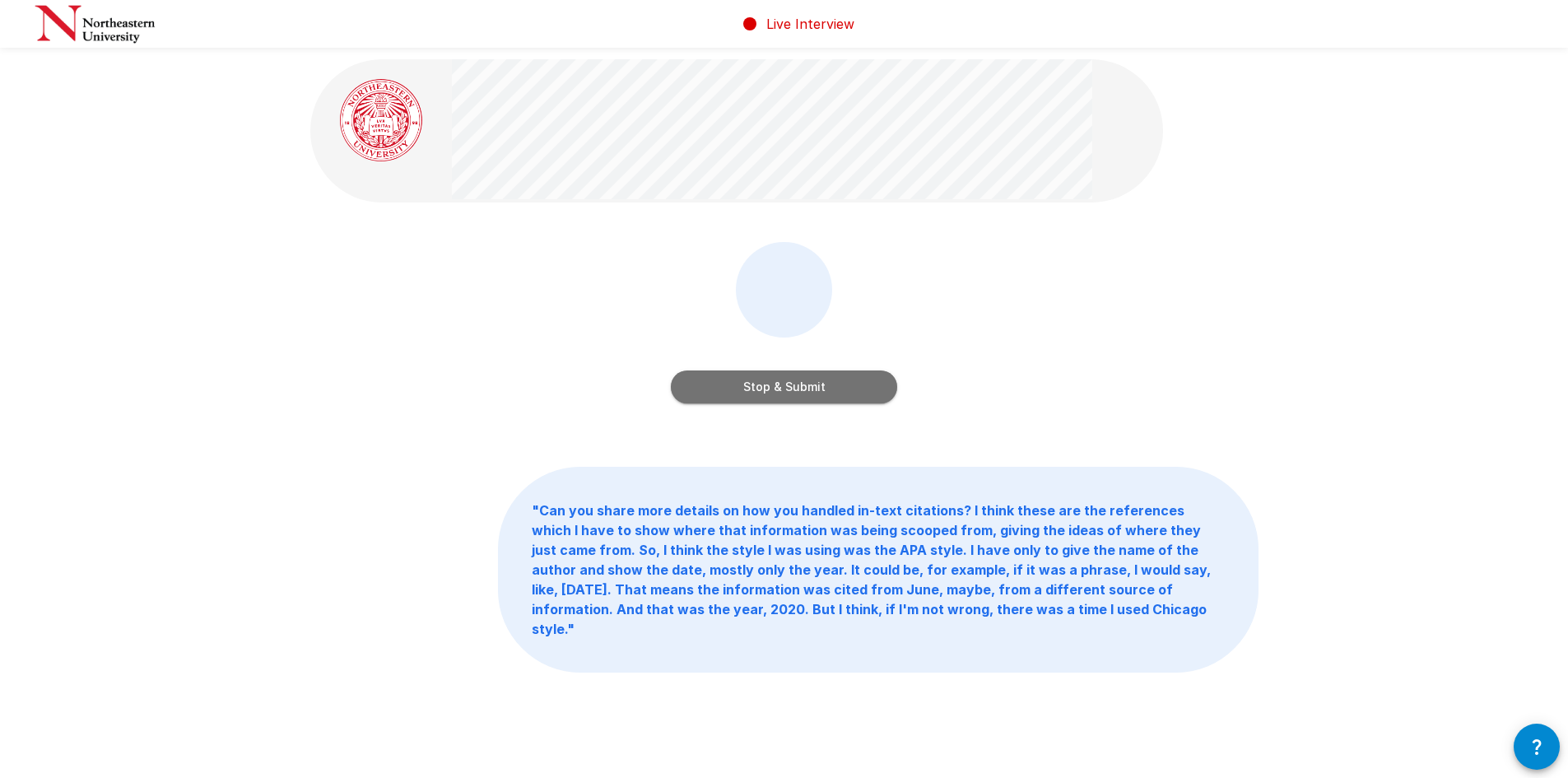
click at [786, 389] on button "Stop & Submit" at bounding box center [784, 387] width 226 height 33
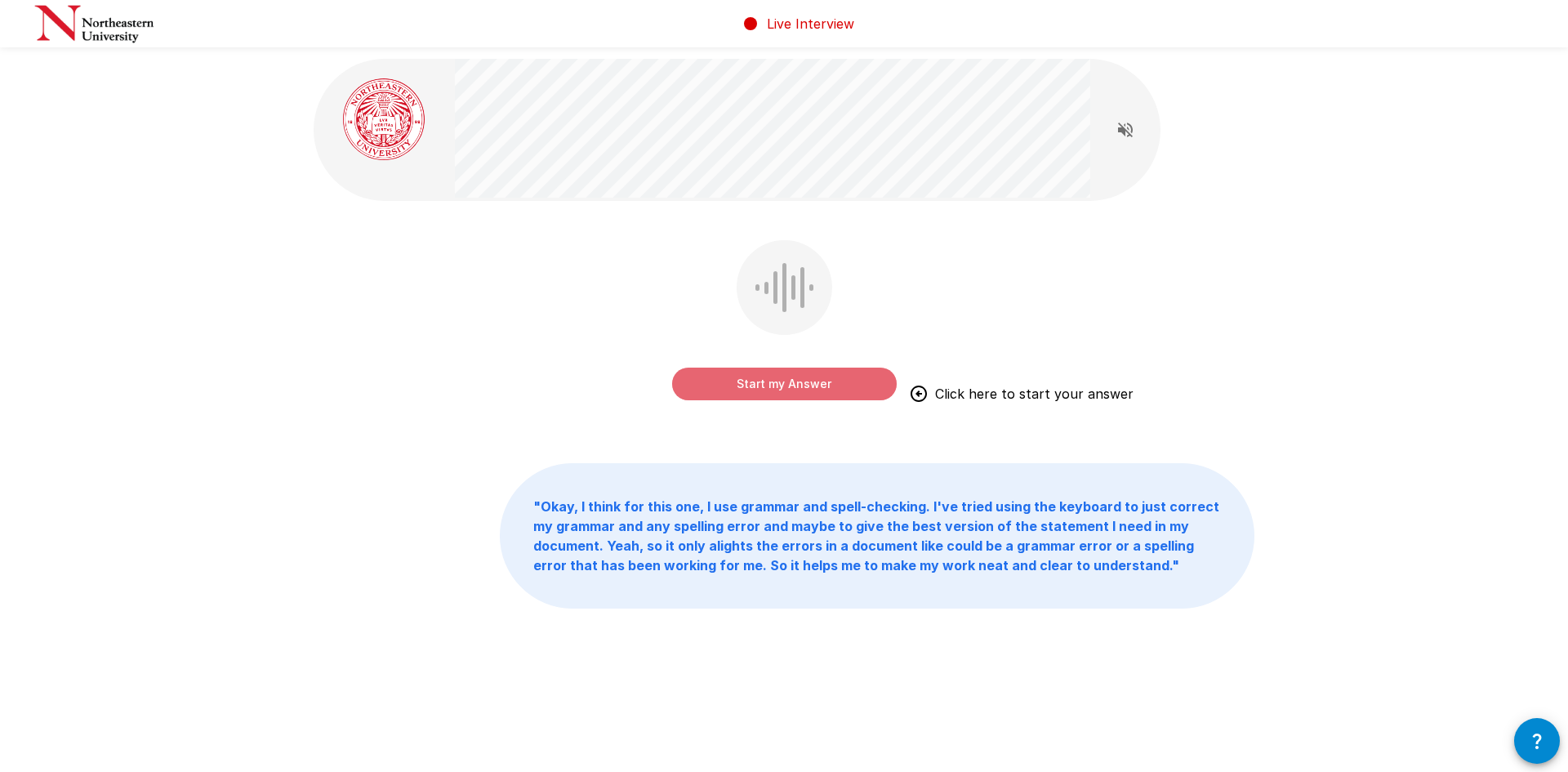
click at [789, 386] on button "Start my Answer" at bounding box center [784, 384] width 225 height 33
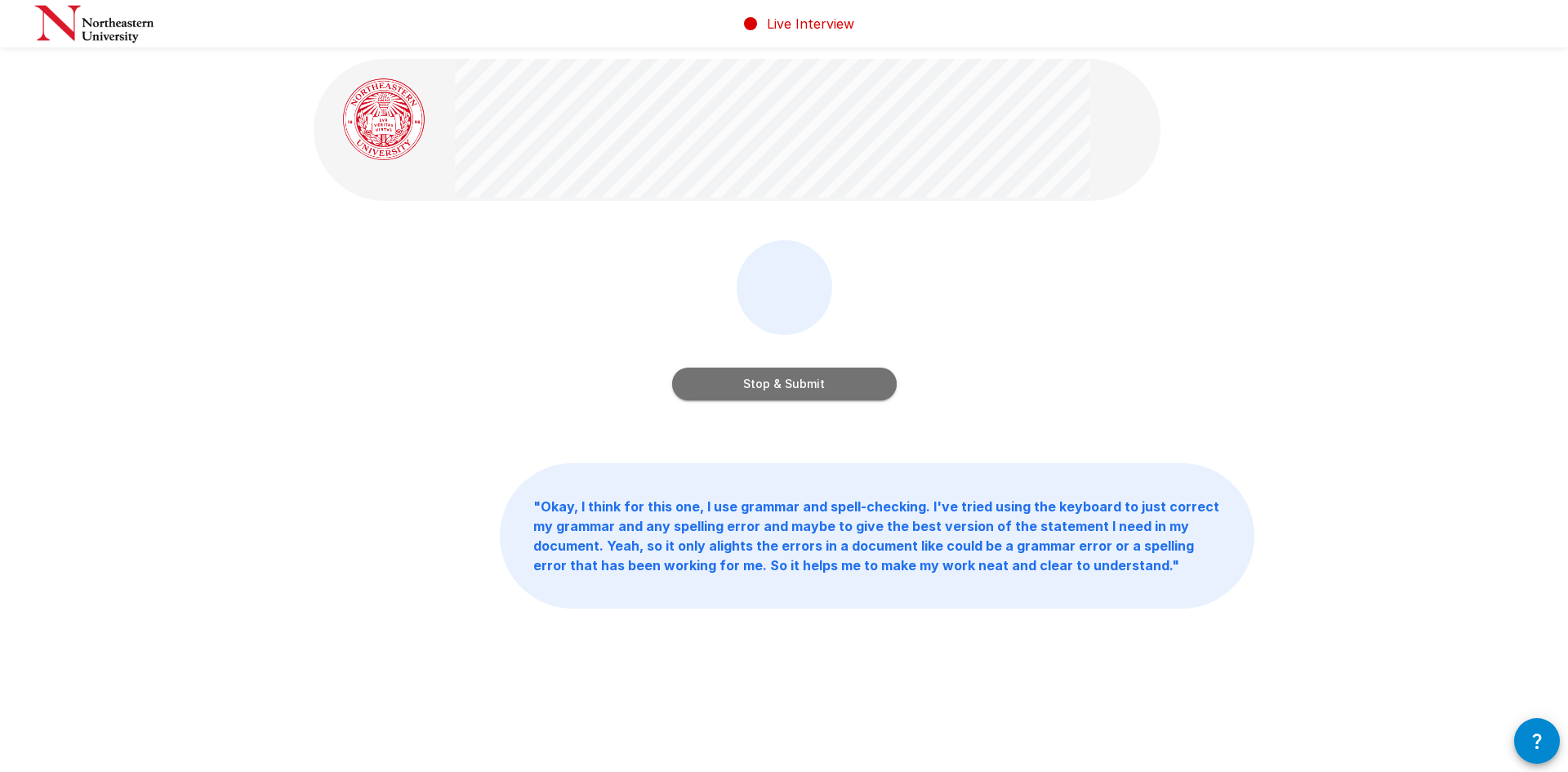
click at [766, 383] on button "Stop & Submit" at bounding box center [784, 384] width 225 height 33
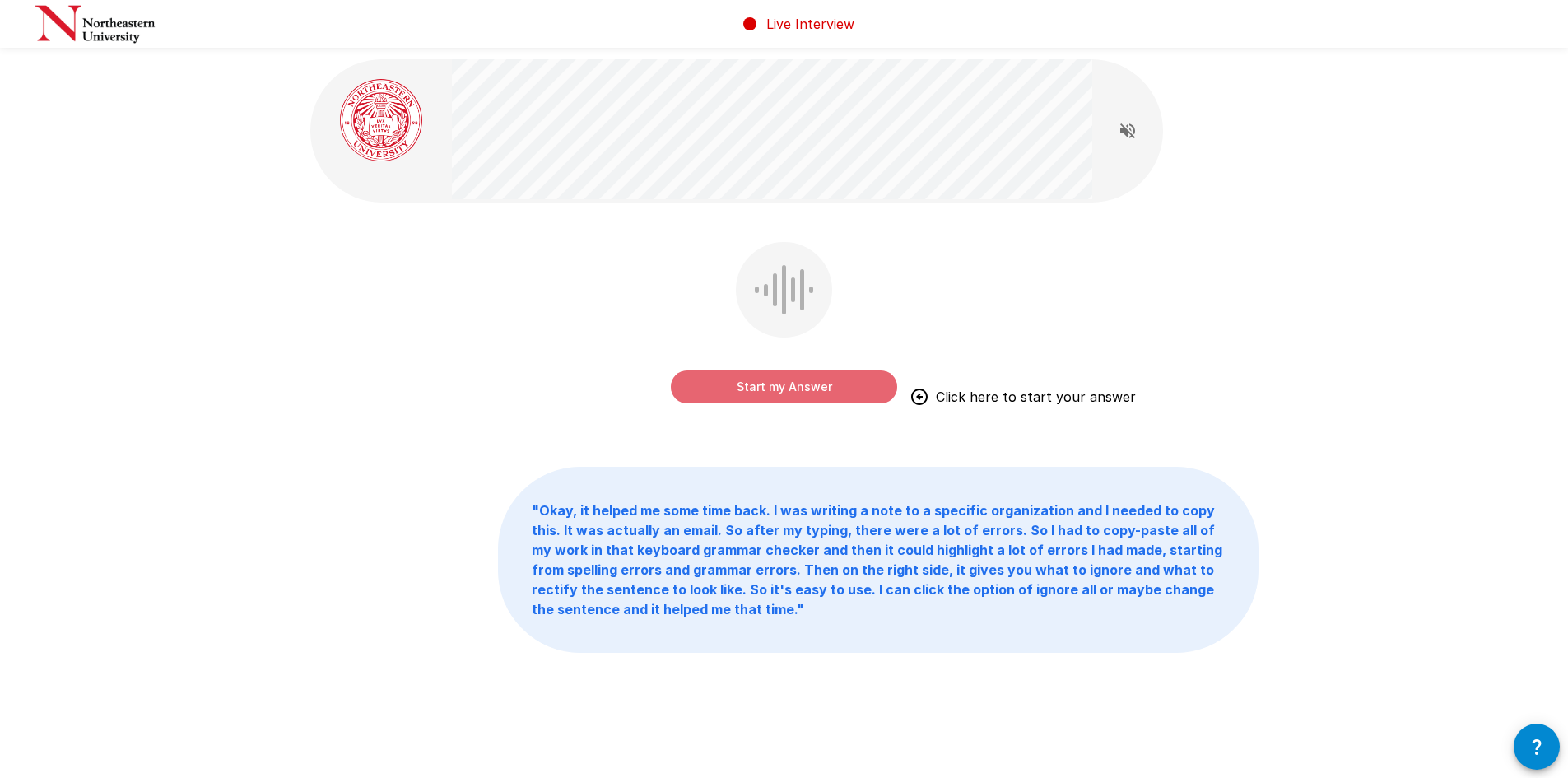
click at [775, 391] on button "Start my Answer" at bounding box center [784, 387] width 226 height 33
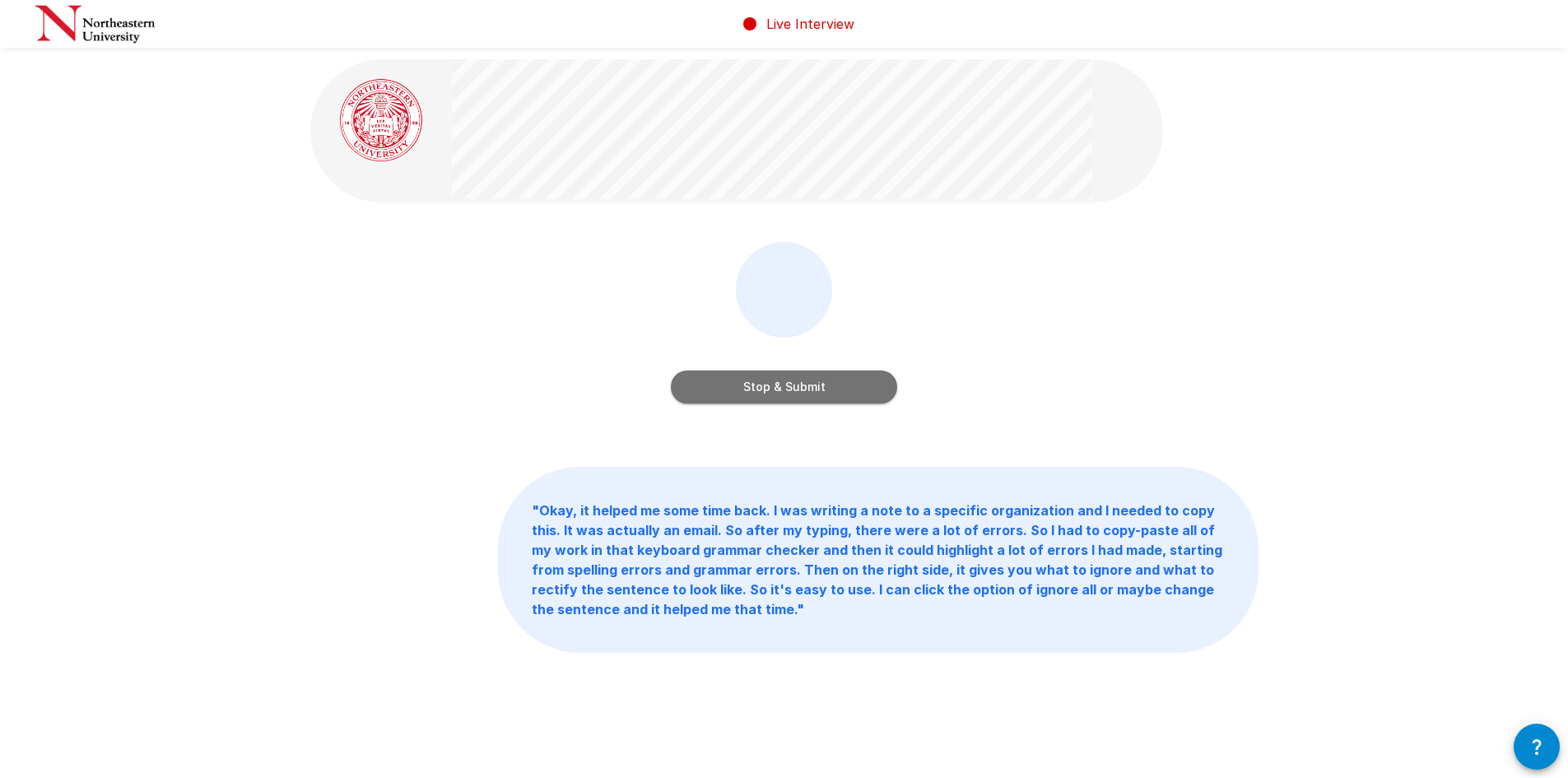
click at [759, 394] on button "Stop & Submit" at bounding box center [784, 387] width 226 height 33
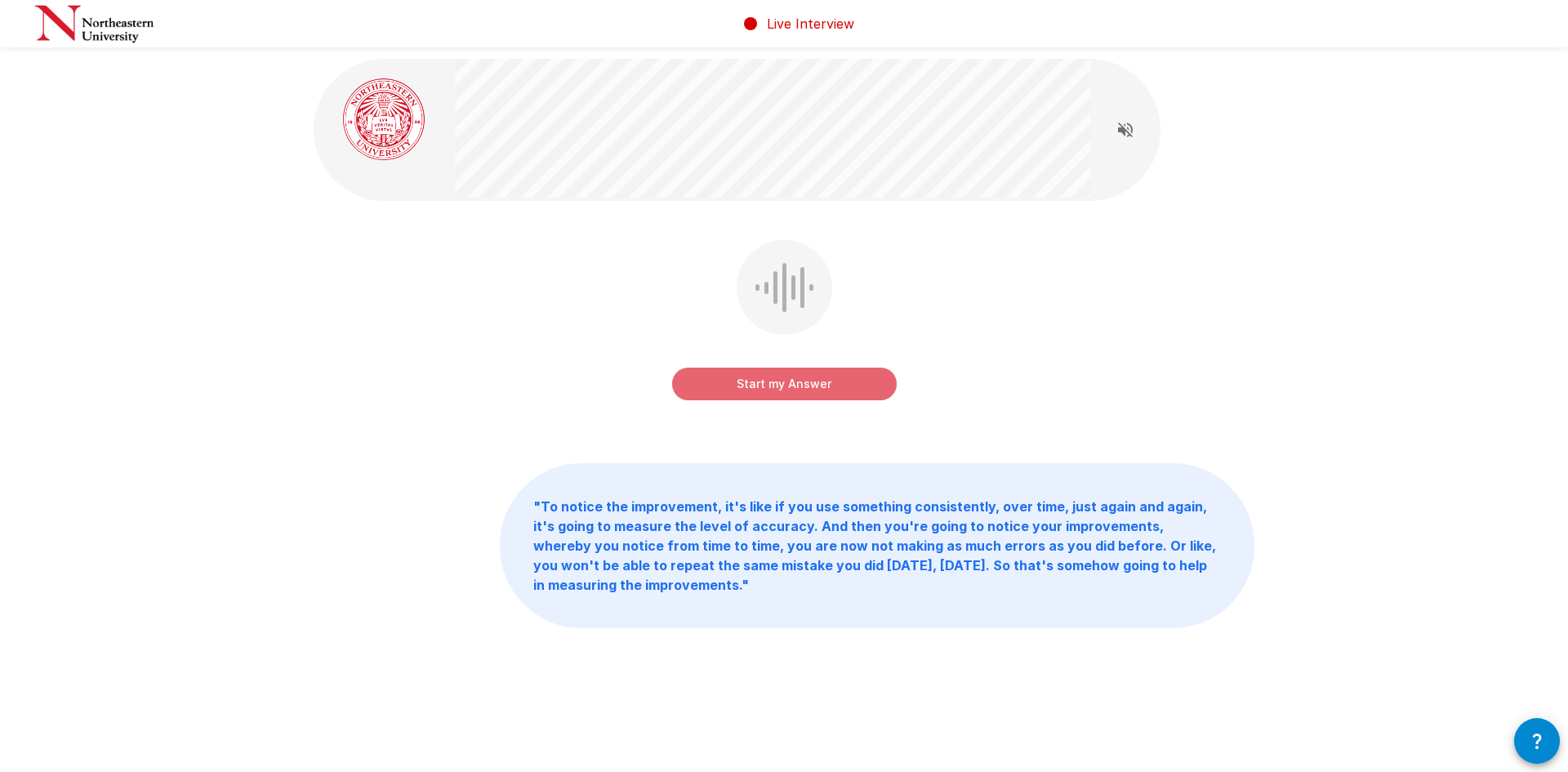
click at [775, 380] on button "Start my Answer" at bounding box center [784, 384] width 225 height 33
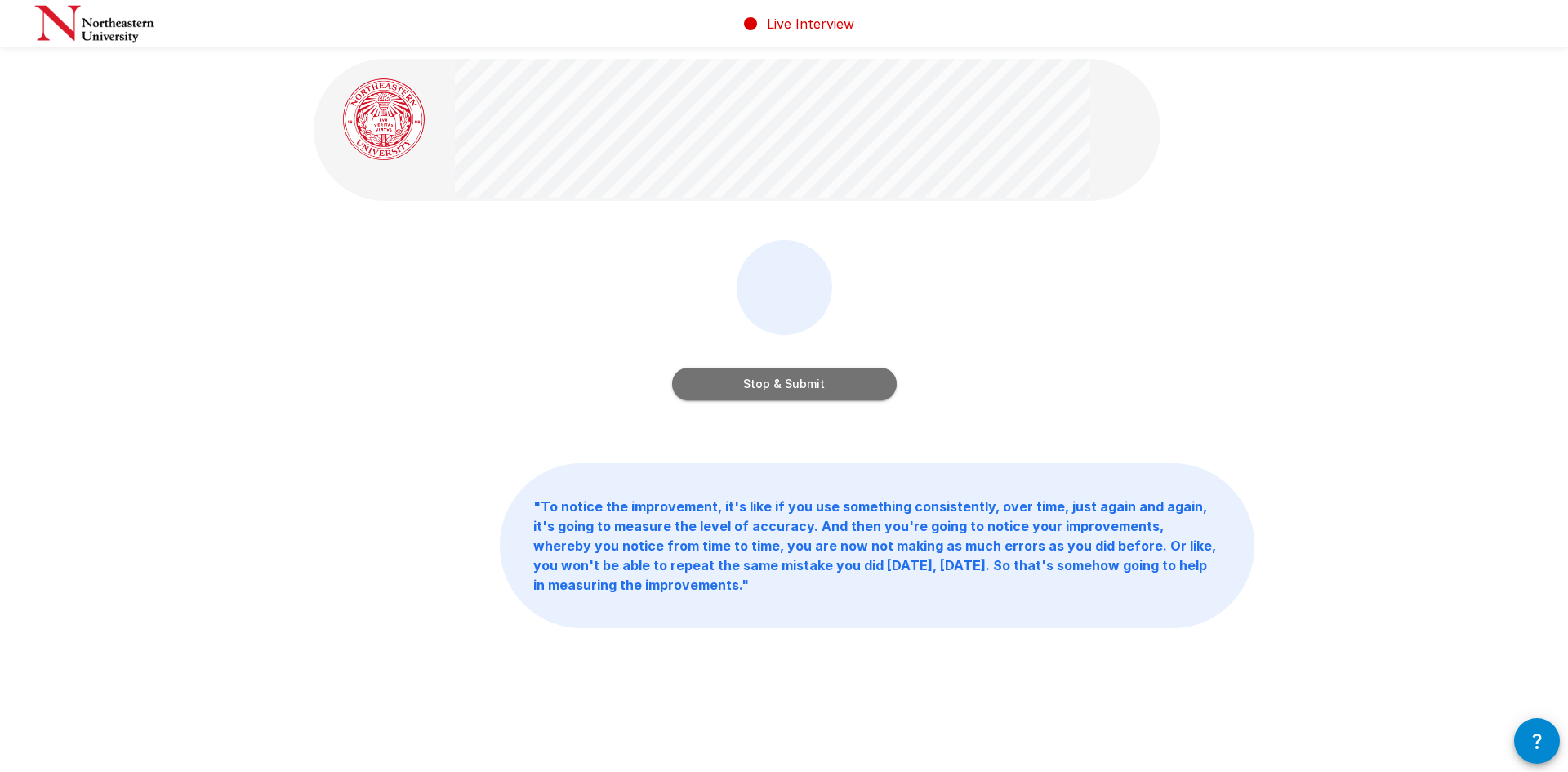
click at [823, 380] on button "Stop & Submit" at bounding box center [784, 384] width 225 height 33
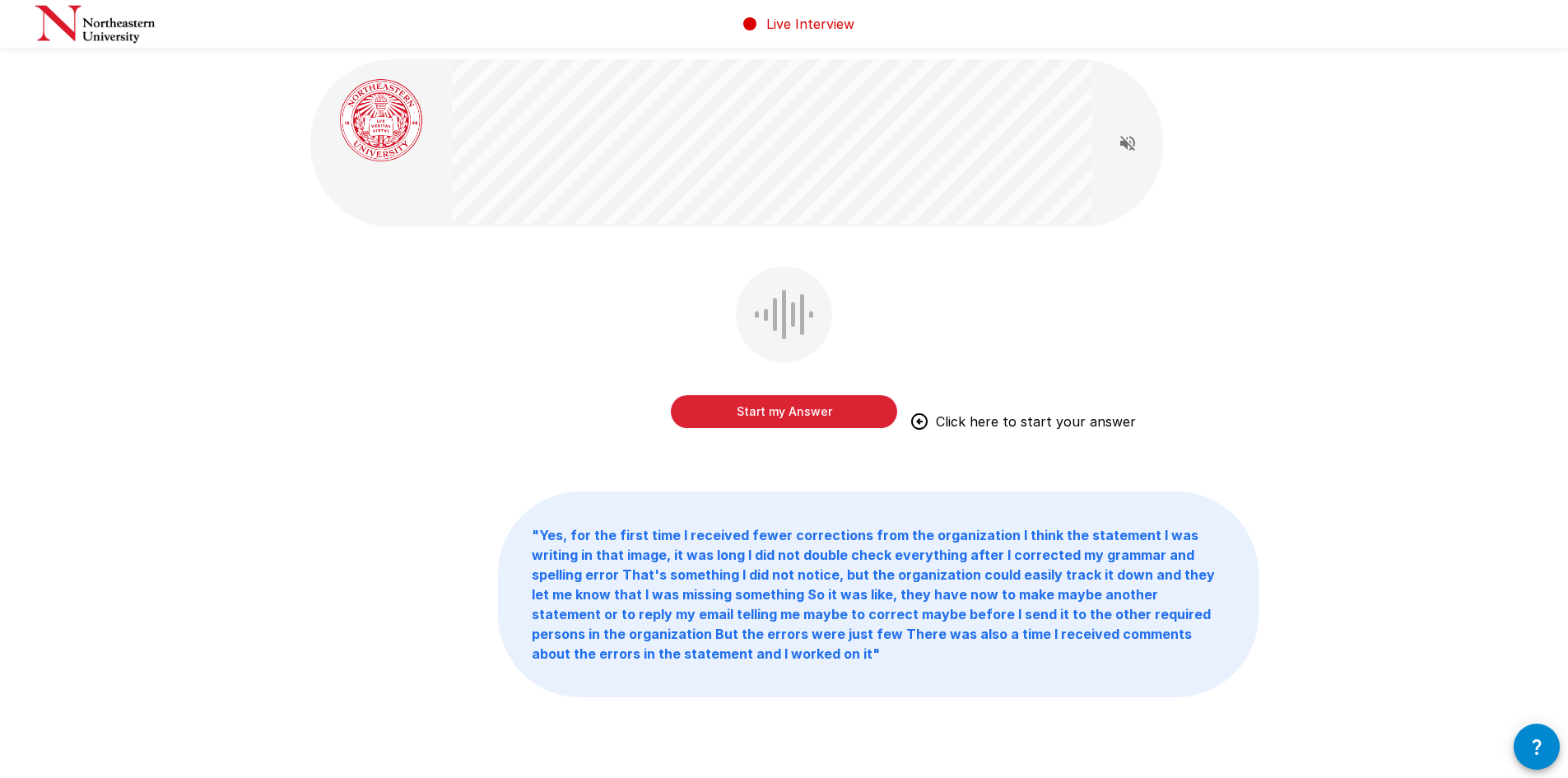
click at [781, 412] on button "Start my Answer" at bounding box center [784, 412] width 226 height 33
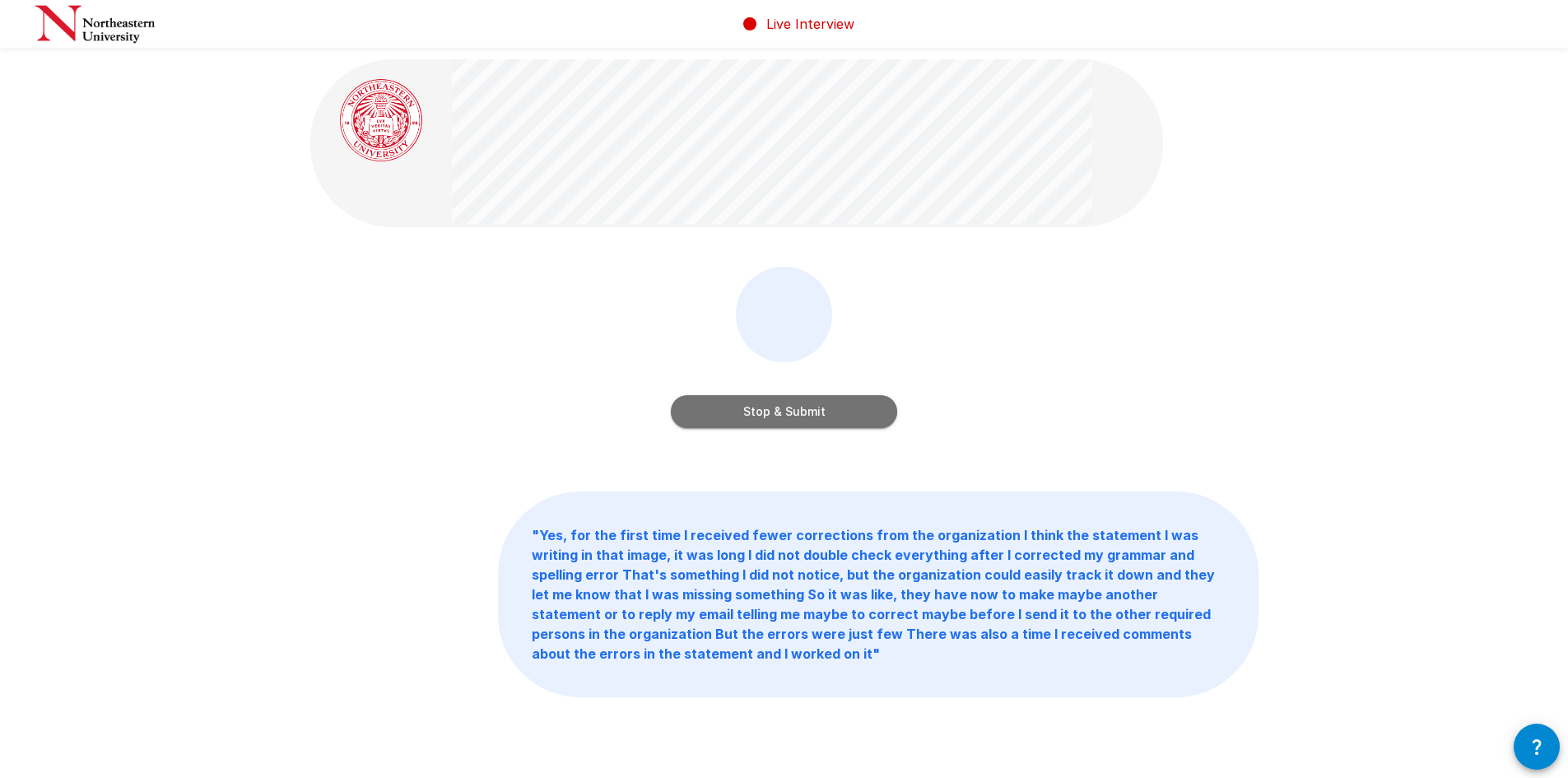
click at [763, 409] on button "Stop & Submit" at bounding box center [784, 412] width 226 height 33
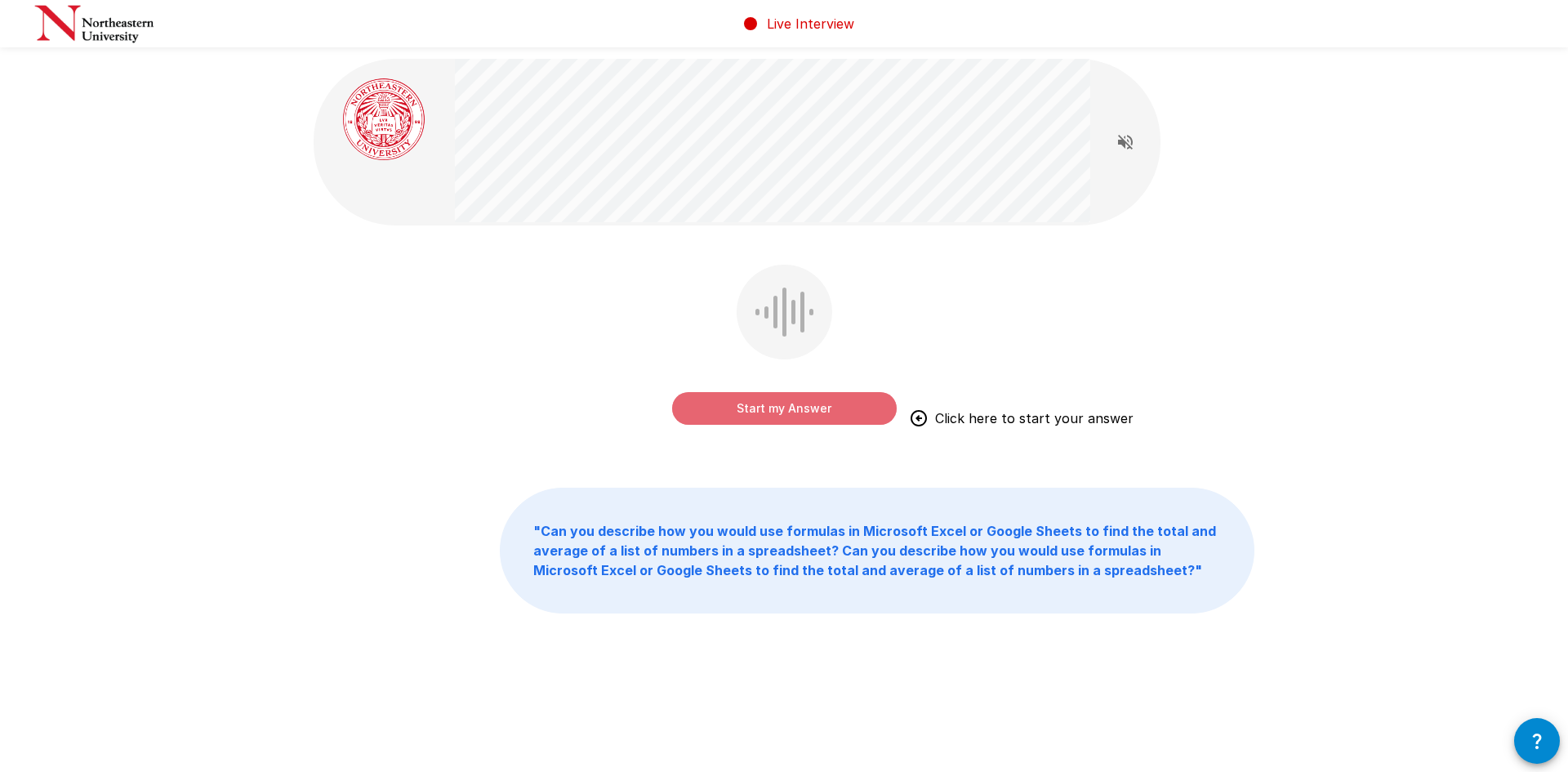
click at [780, 405] on button "Start my Answer" at bounding box center [784, 409] width 225 height 33
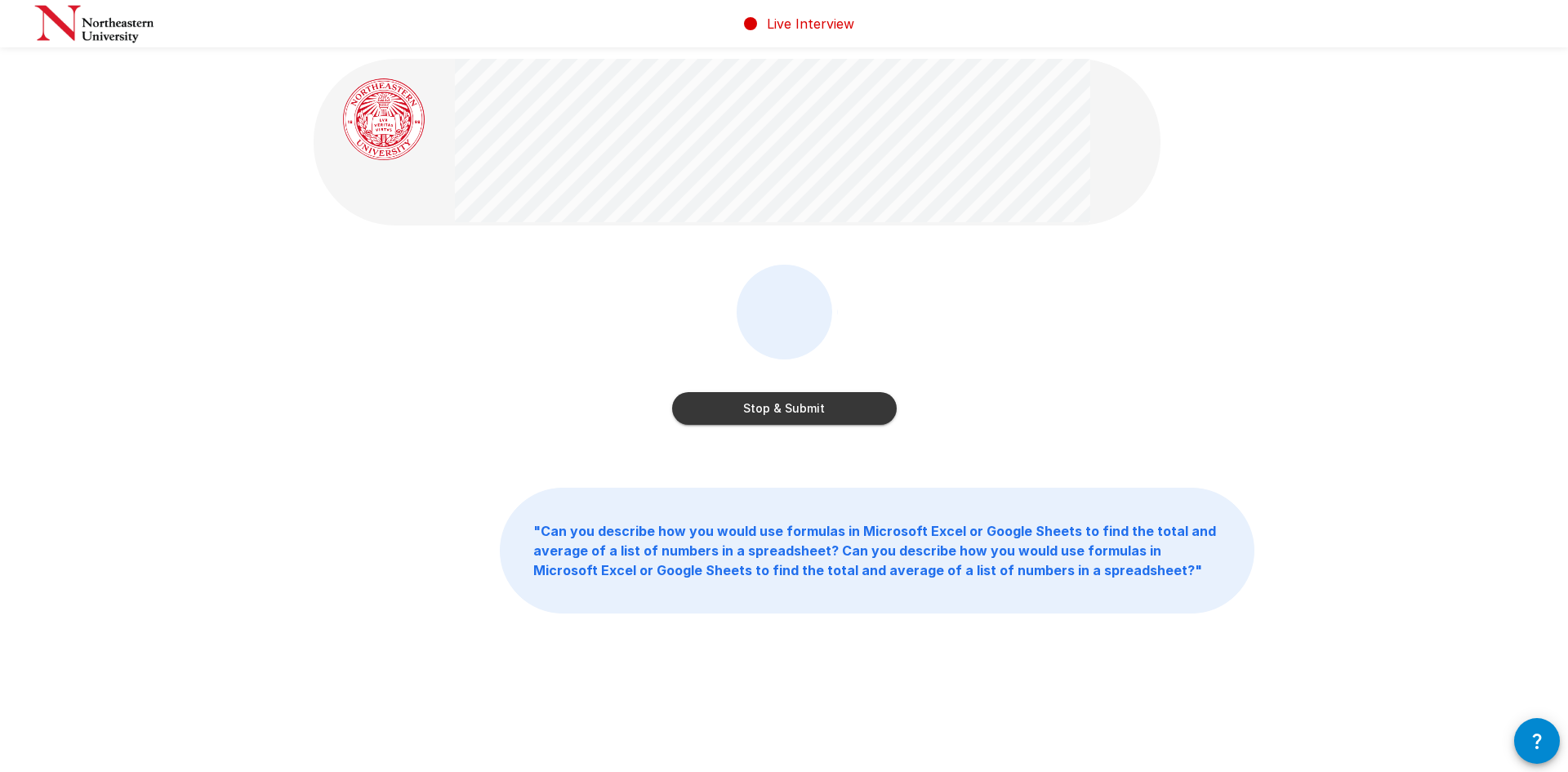
click at [780, 405] on button "Stop & Submit" at bounding box center [784, 409] width 225 height 33
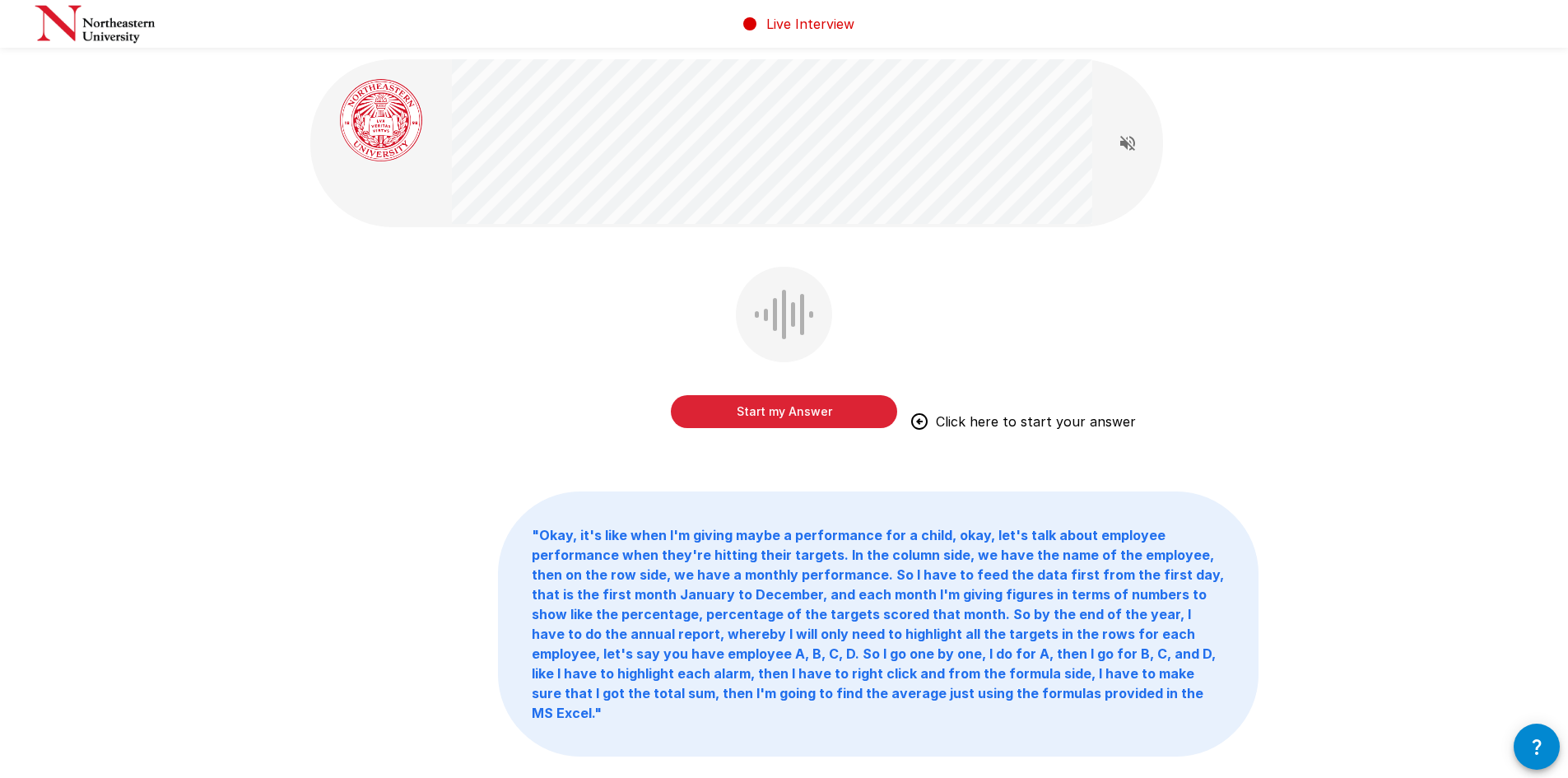
click at [767, 407] on button "Start my Answer" at bounding box center [784, 412] width 226 height 33
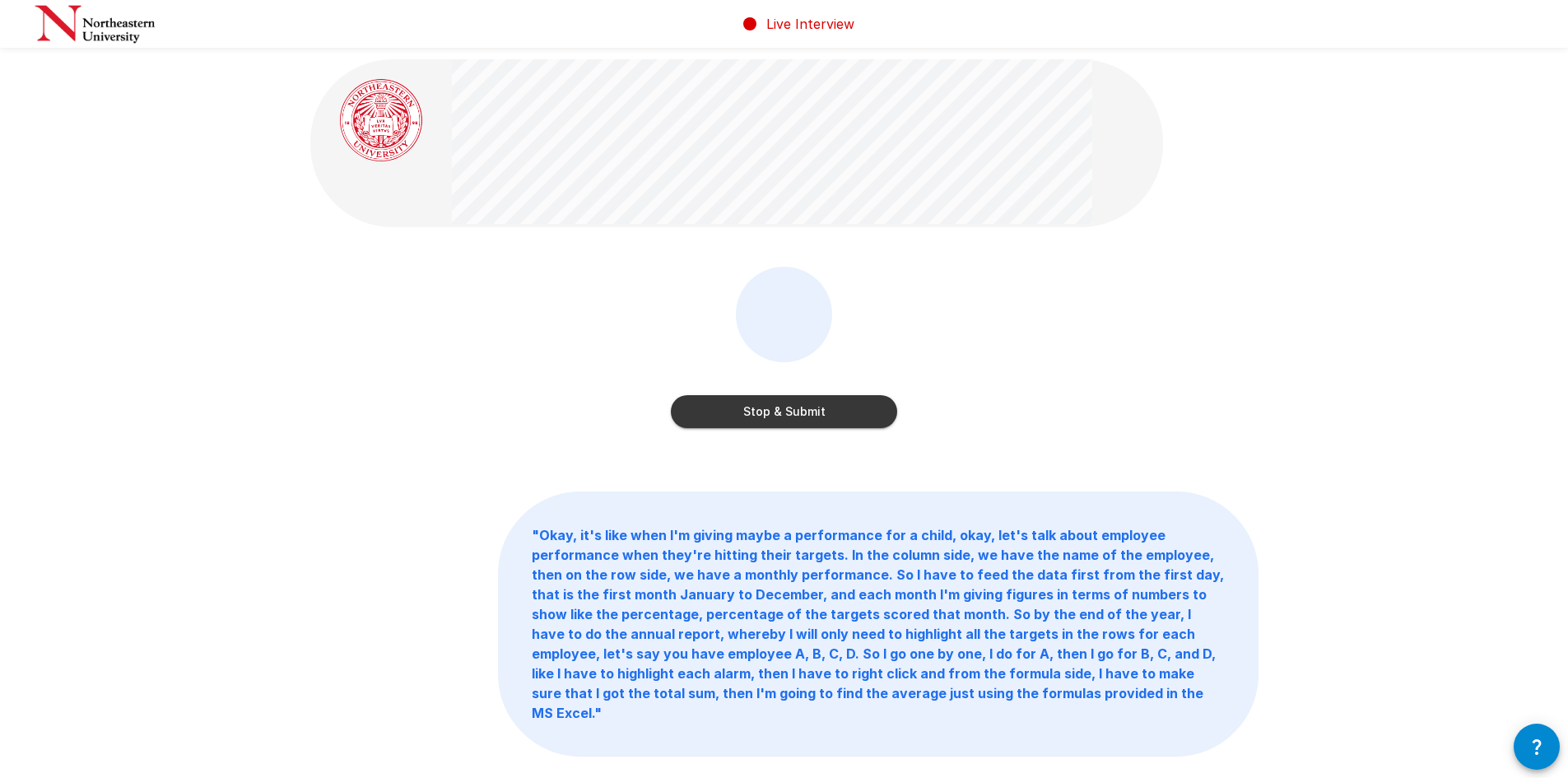
click at [758, 424] on button "Stop & Submit" at bounding box center [784, 412] width 226 height 33
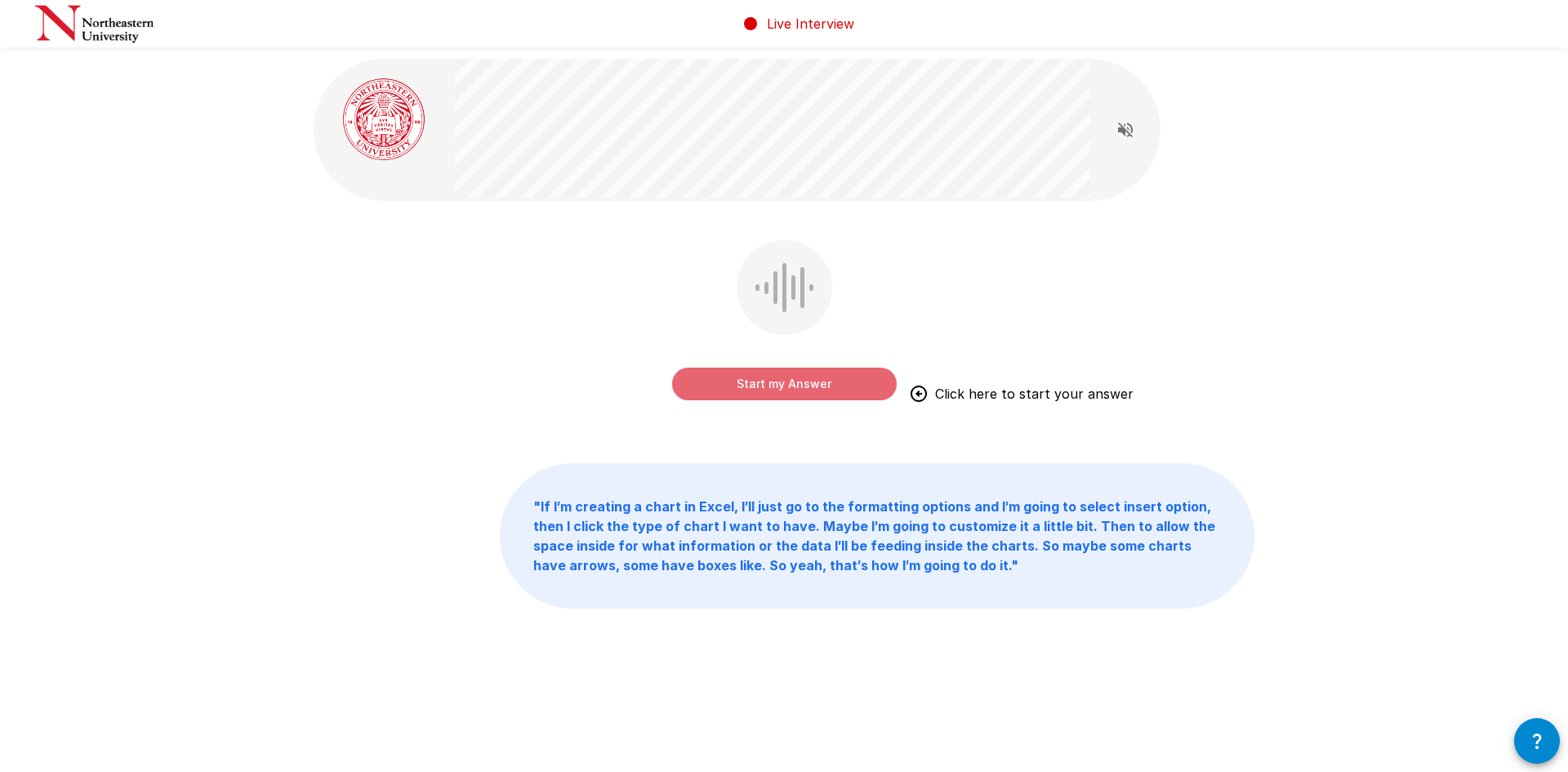
click at [791, 394] on button "Start my Answer" at bounding box center [784, 384] width 225 height 33
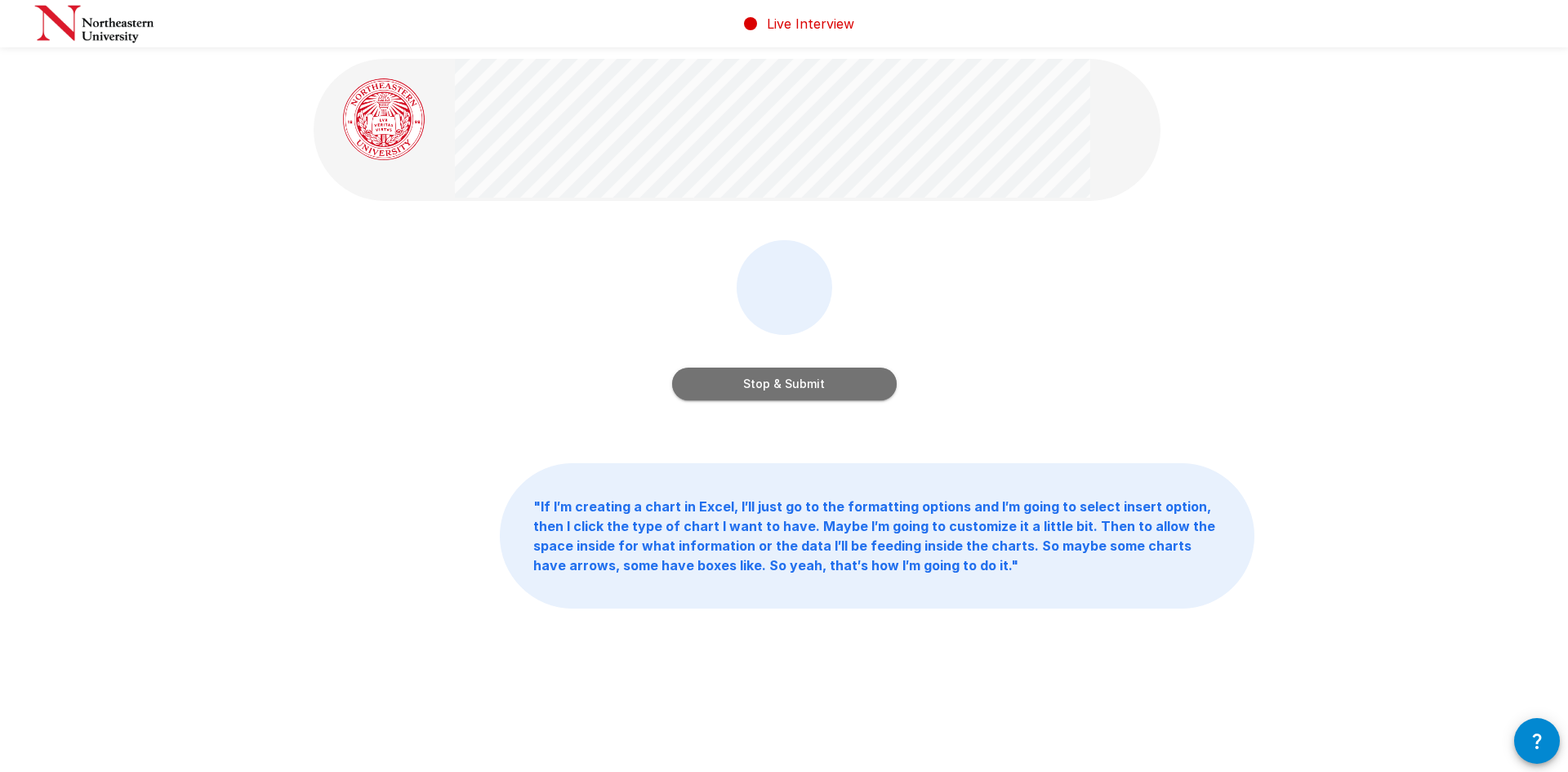
click at [751, 379] on button "Stop & Submit" at bounding box center [784, 384] width 225 height 33
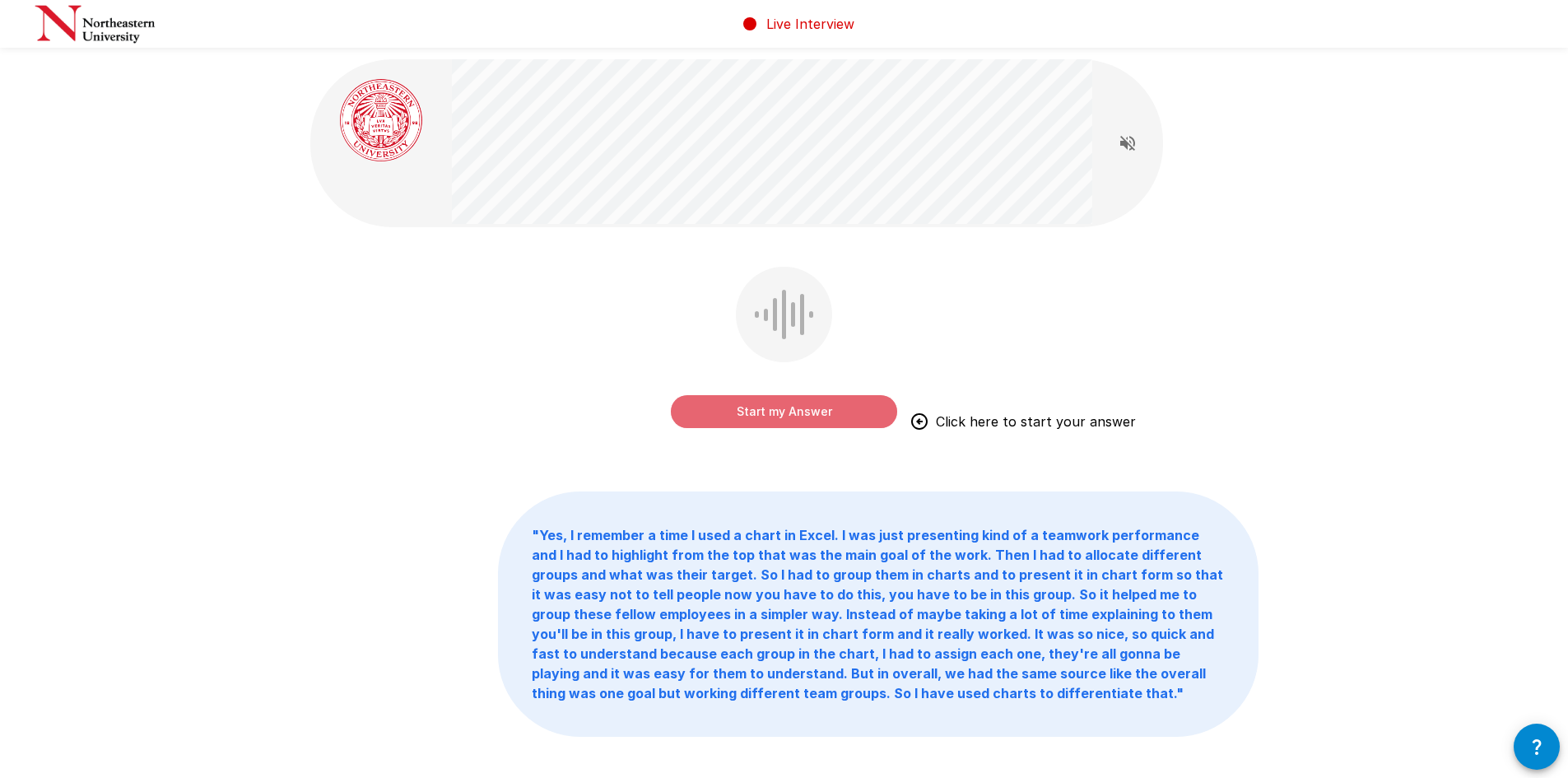
click at [785, 413] on button "Start my Answer" at bounding box center [784, 412] width 226 height 33
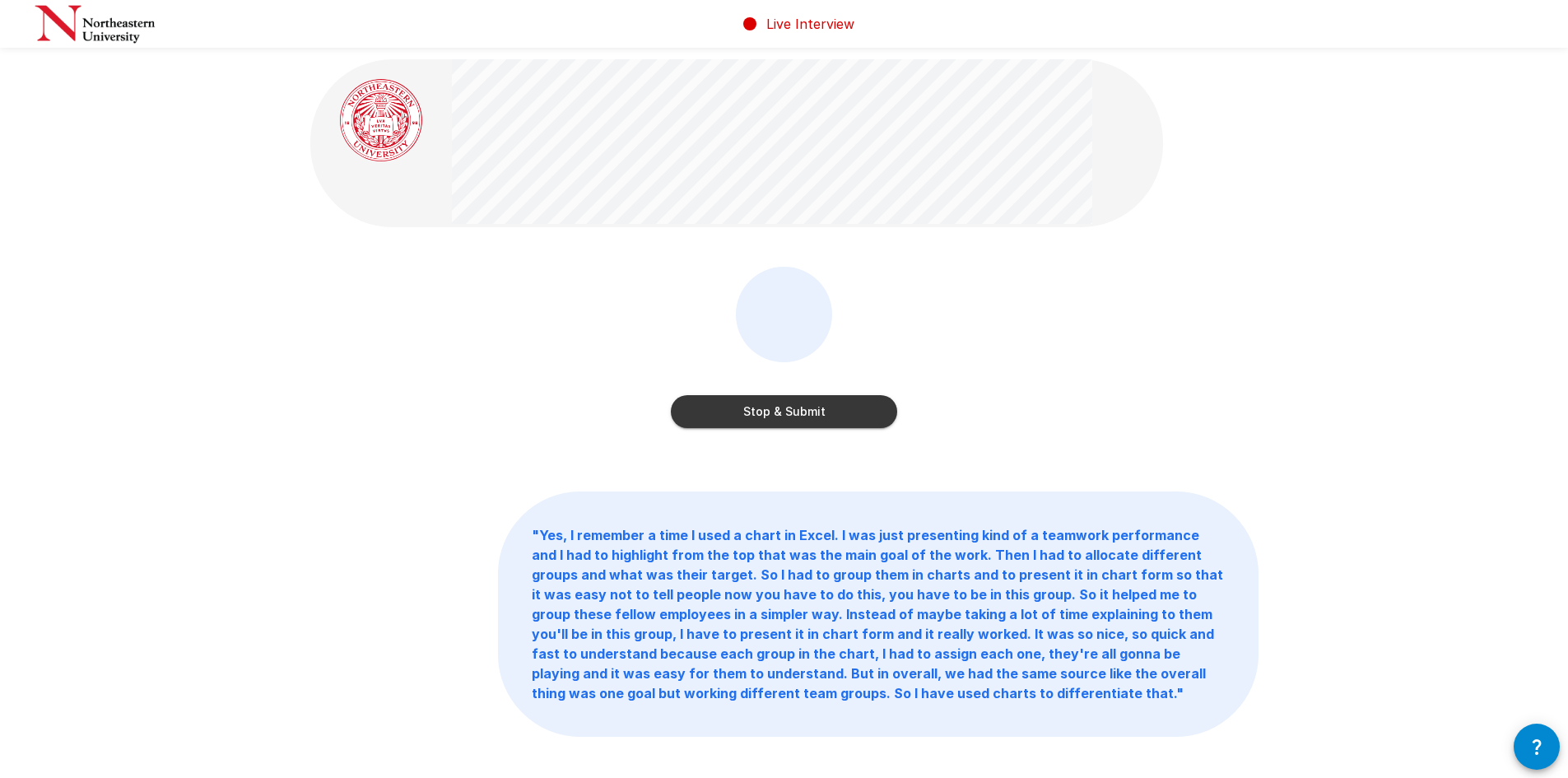
click at [785, 413] on button "Stop & Submit" at bounding box center [784, 412] width 226 height 33
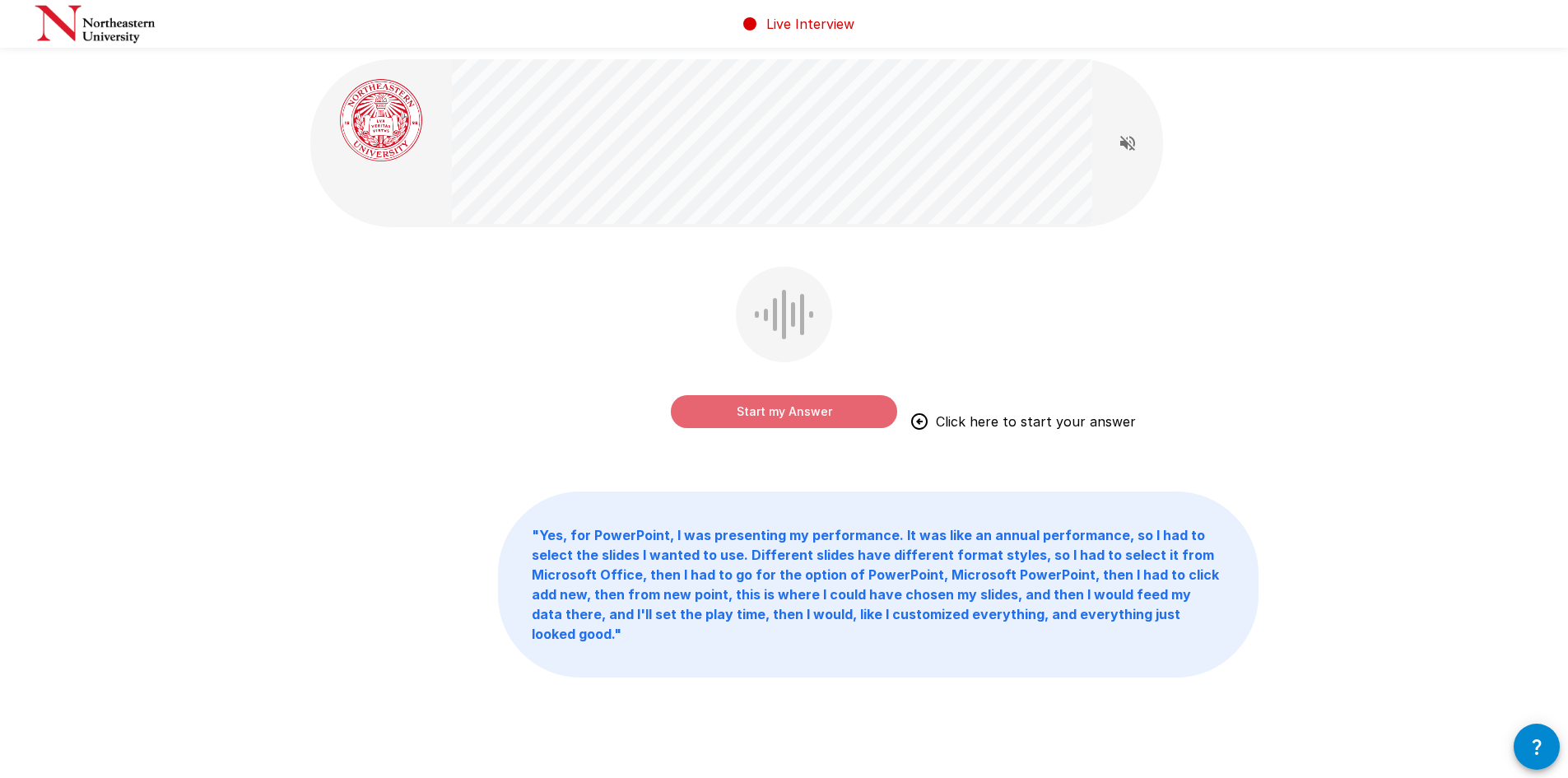
click at [783, 409] on button "Start my Answer" at bounding box center [784, 412] width 226 height 33
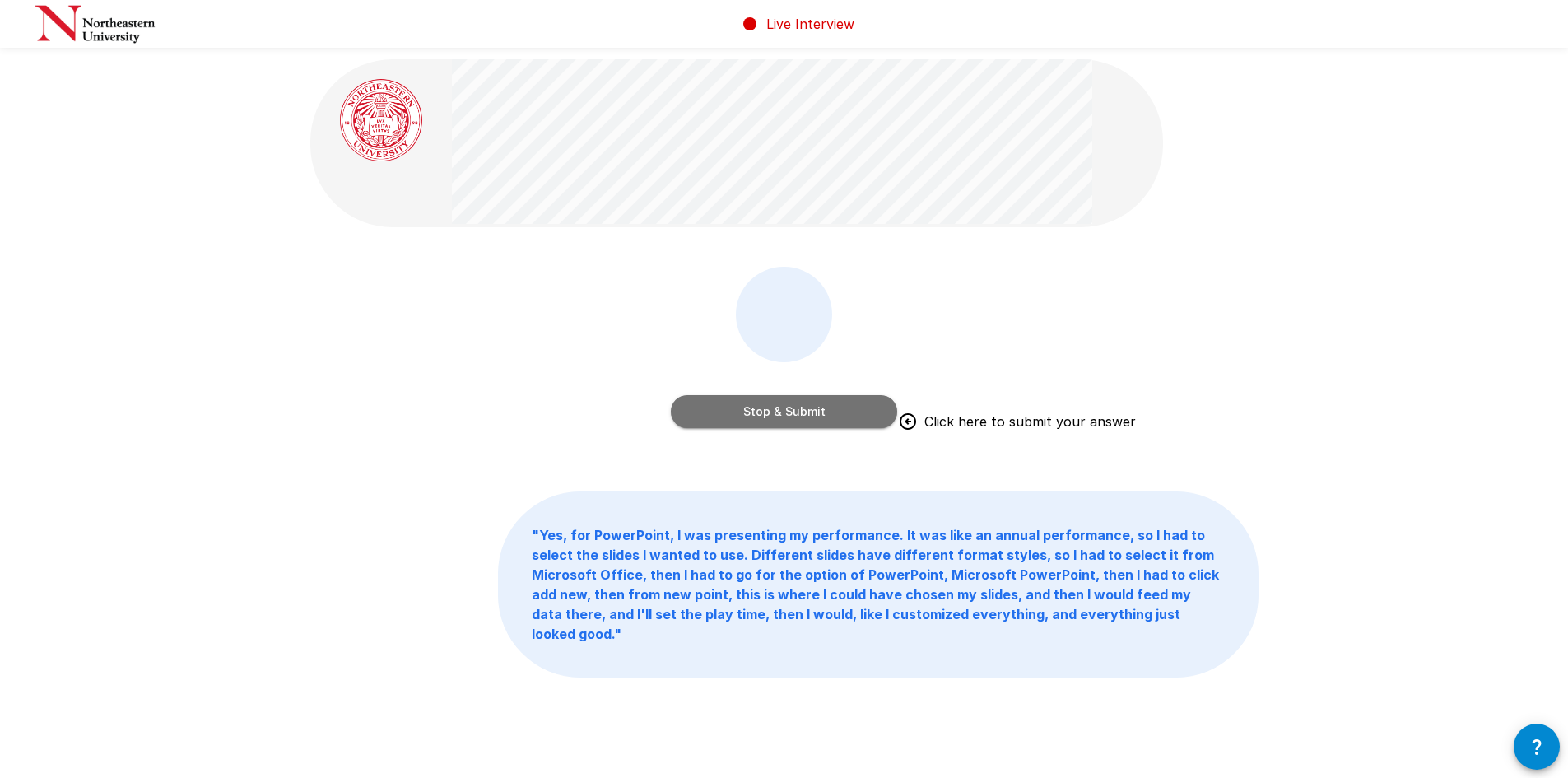
click at [783, 409] on button "Stop & Submit" at bounding box center [784, 412] width 226 height 33
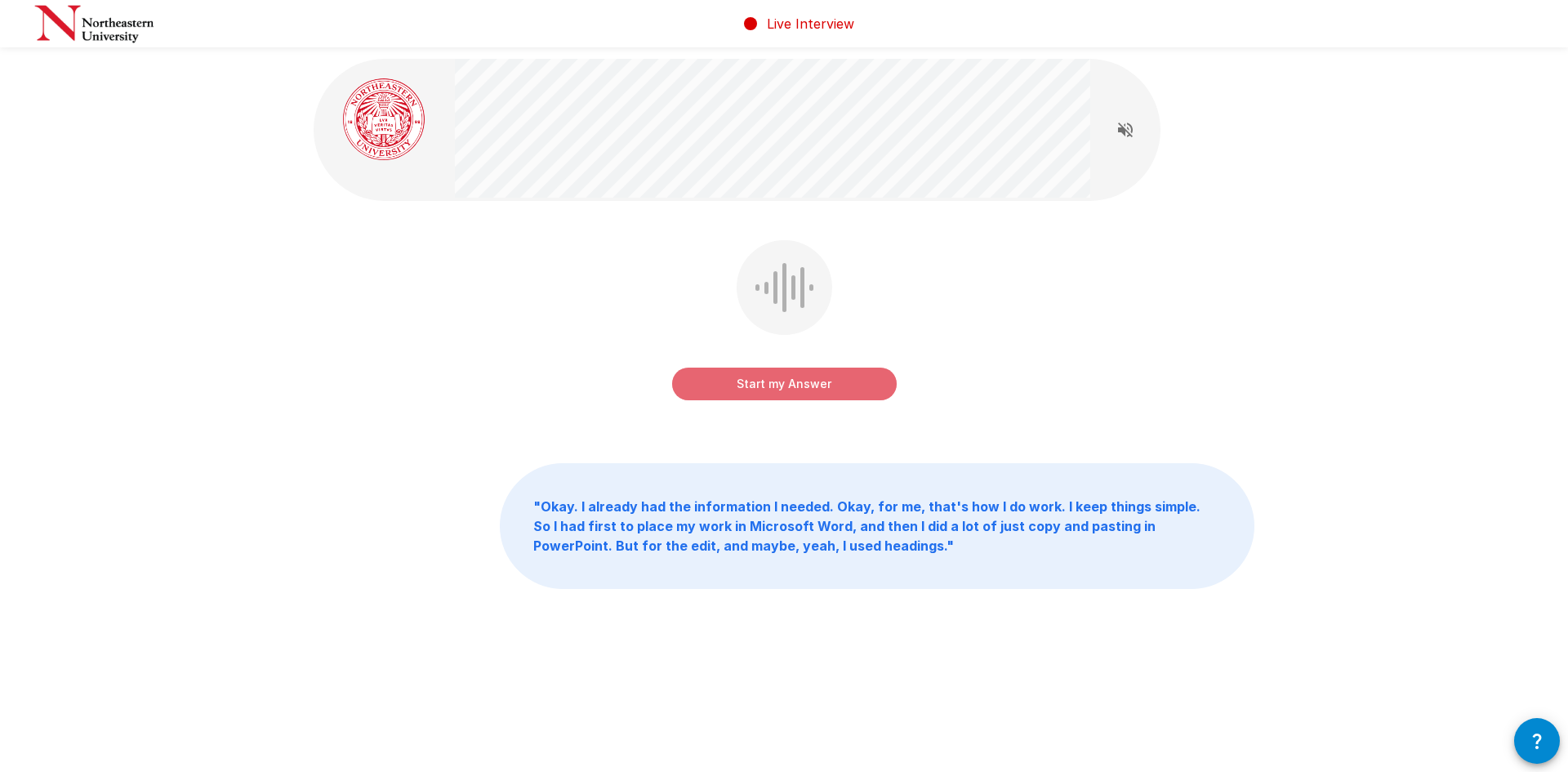
click at [803, 381] on button "Start my Answer" at bounding box center [784, 384] width 225 height 33
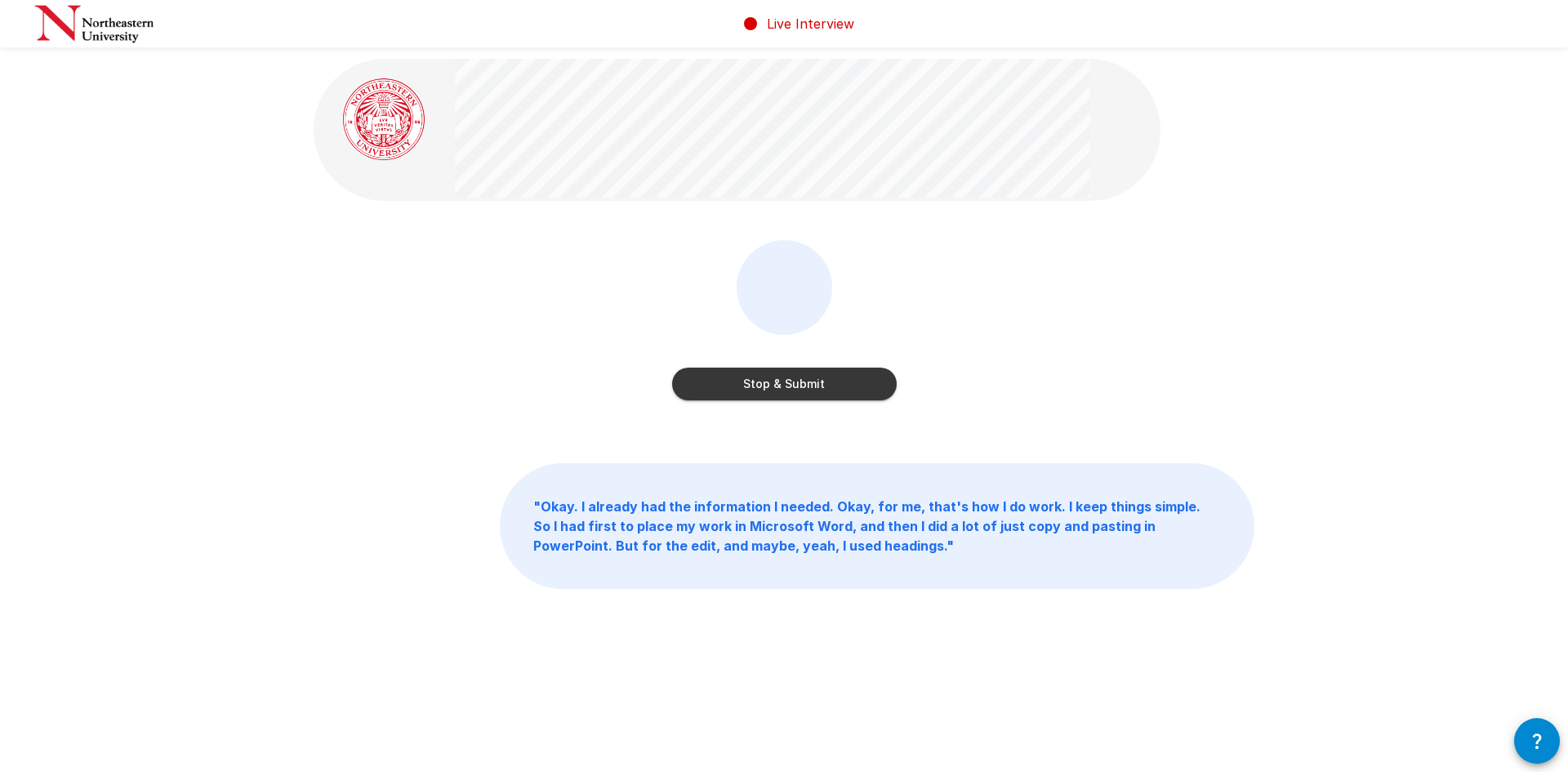
click at [780, 383] on button "Stop & Submit" at bounding box center [784, 384] width 225 height 33
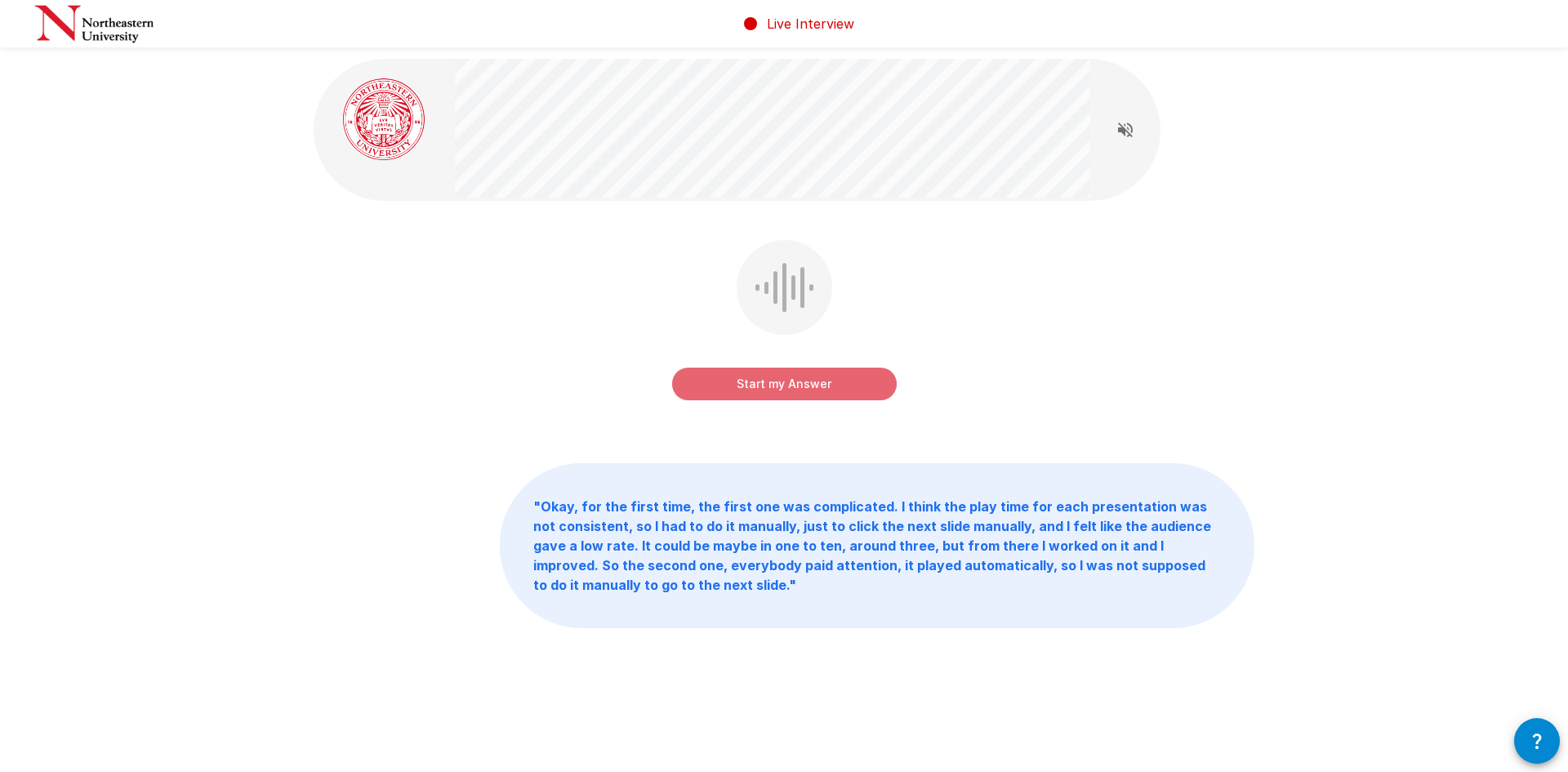
click at [741, 398] on button "Start my Answer" at bounding box center [784, 384] width 225 height 33
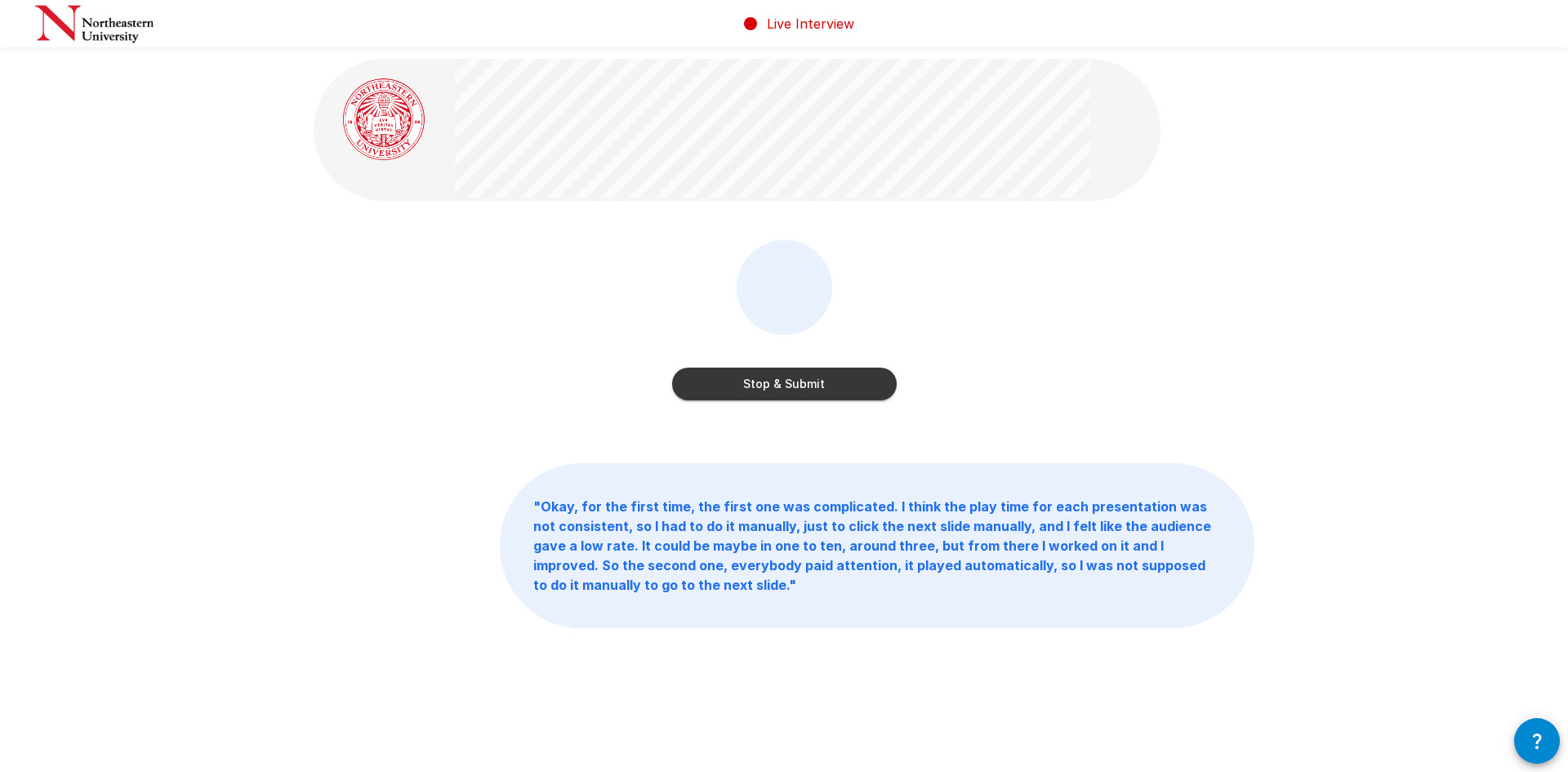
click at [765, 386] on button "Stop & Submit" at bounding box center [784, 384] width 225 height 33
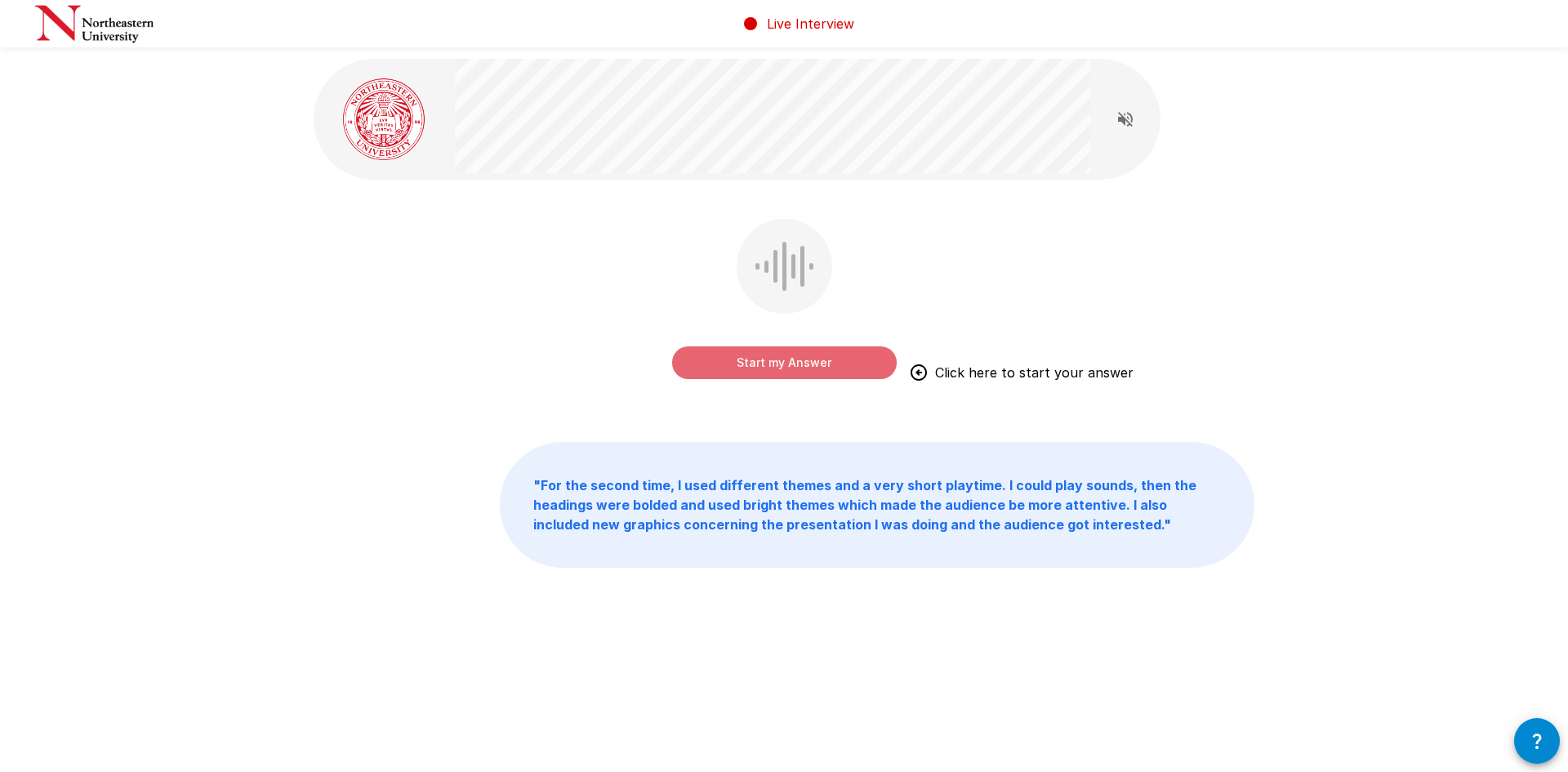
click at [775, 362] on button "Start my Answer" at bounding box center [784, 362] width 225 height 33
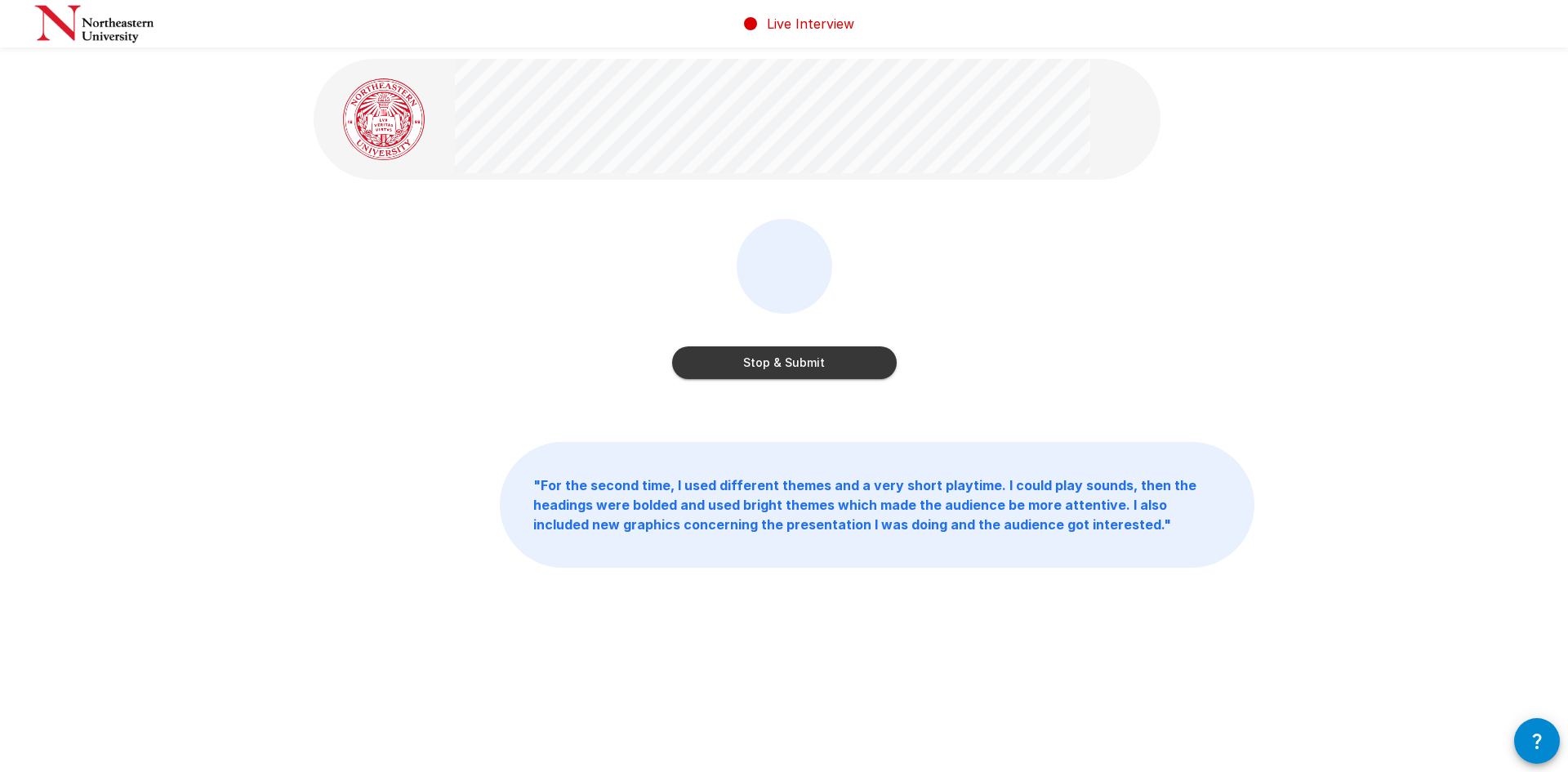
click at [773, 365] on button "Stop & Submit" at bounding box center [784, 362] width 225 height 33
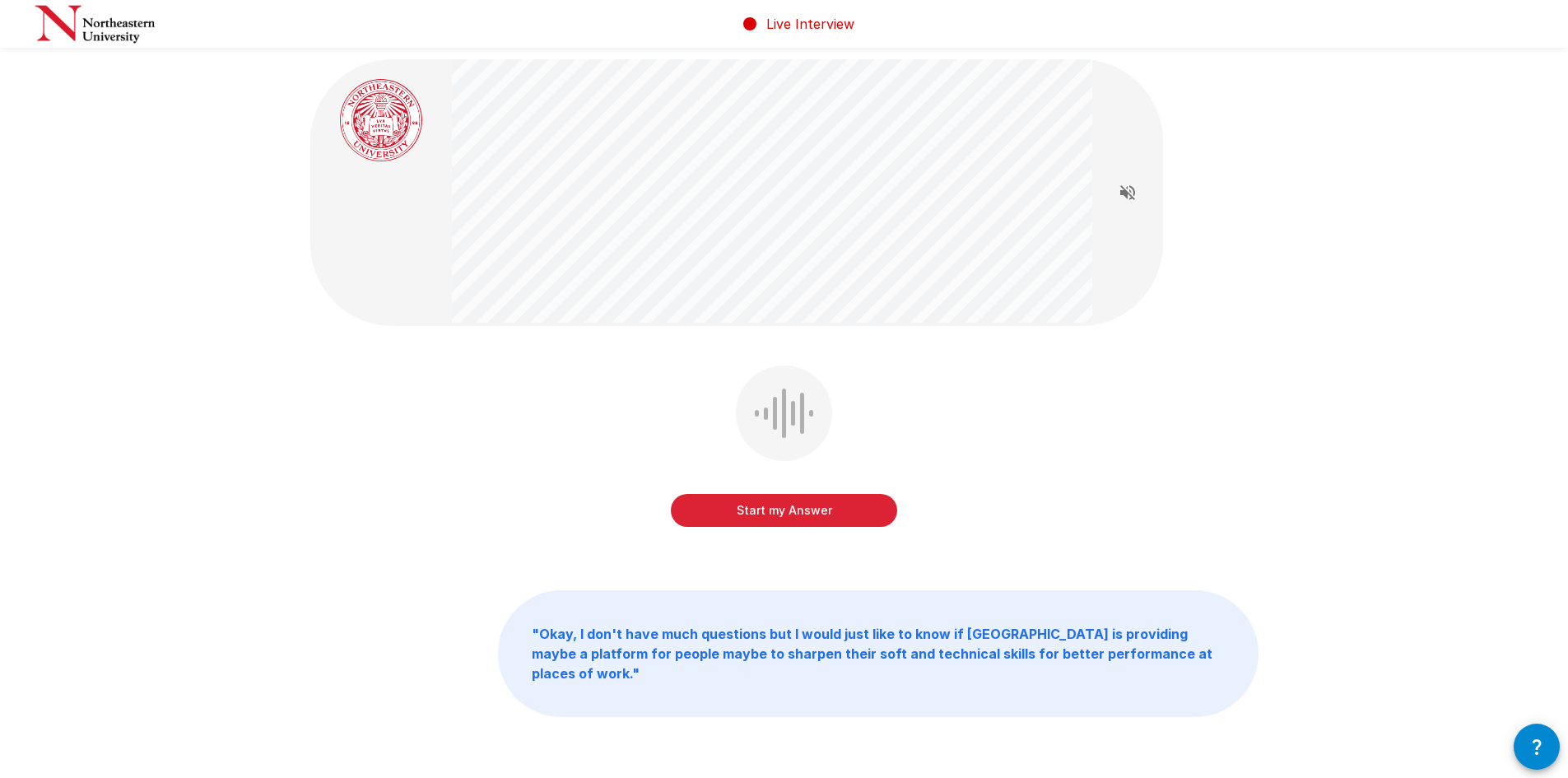
click at [782, 511] on button "Start my Answer" at bounding box center [784, 510] width 226 height 33
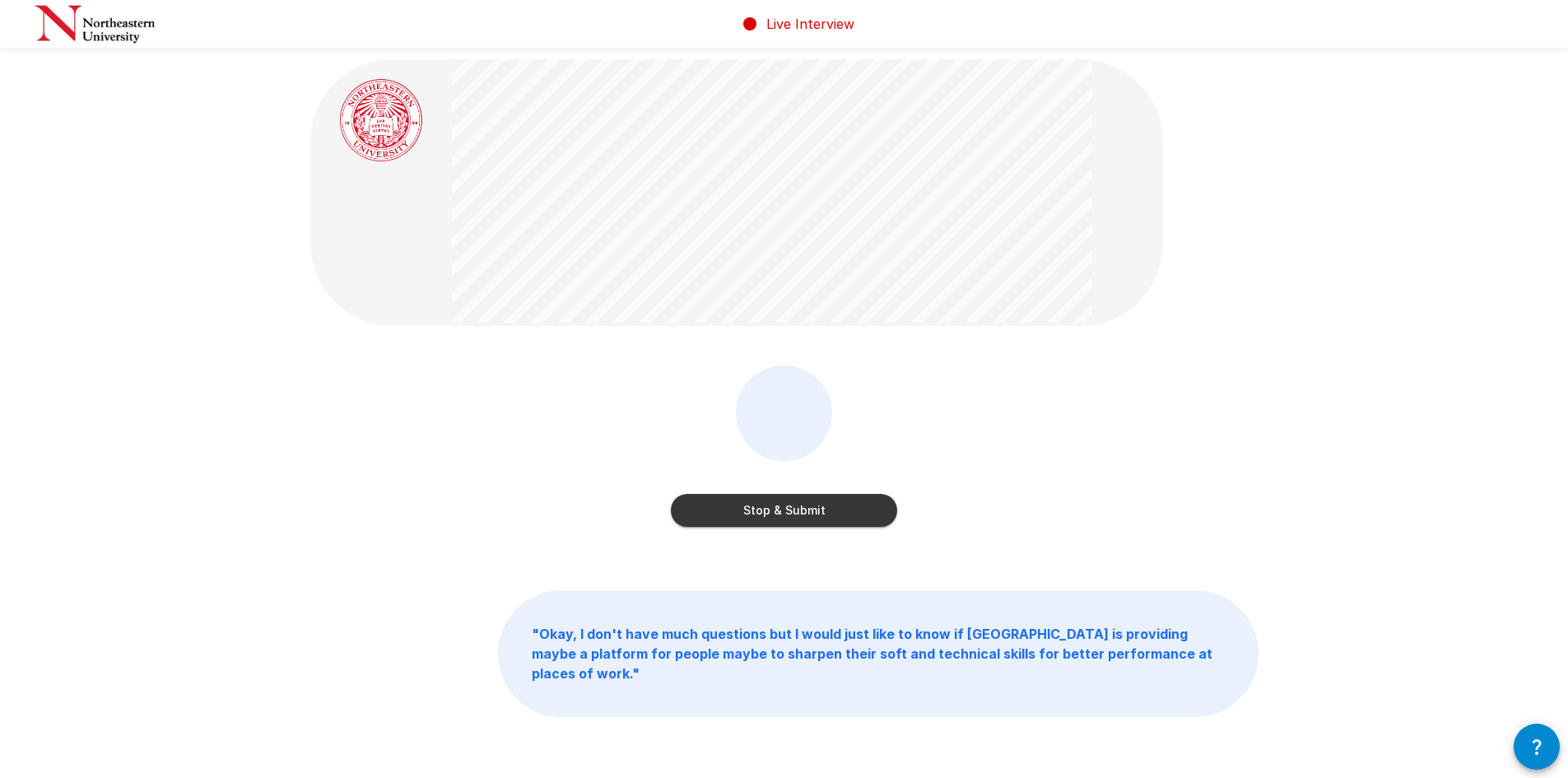
click at [782, 515] on button "Stop & Submit" at bounding box center [784, 510] width 226 height 33
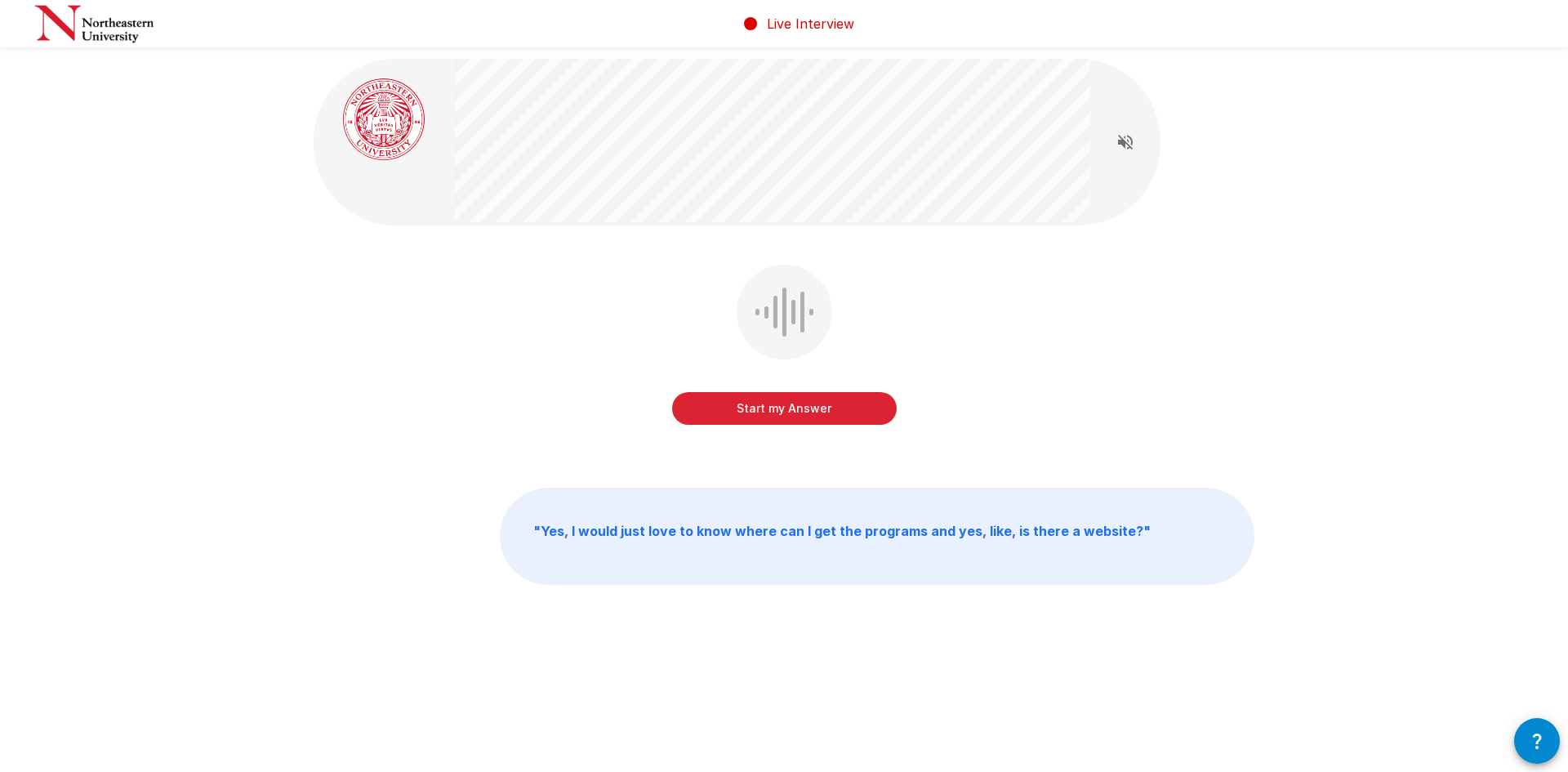
click at [773, 410] on button "Start my Answer" at bounding box center [784, 409] width 225 height 33
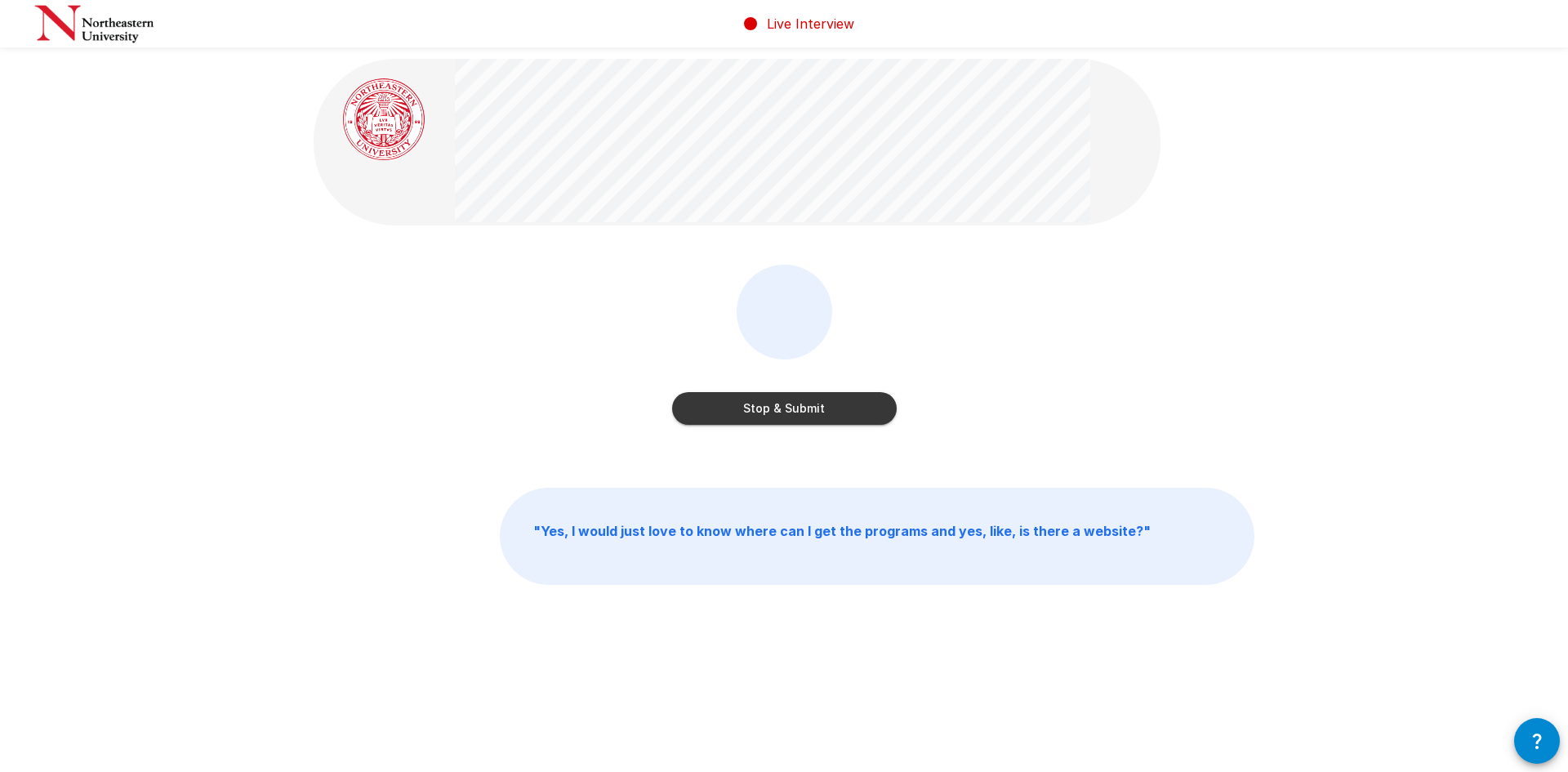
click at [775, 411] on button "Stop & Submit" at bounding box center [784, 409] width 225 height 33
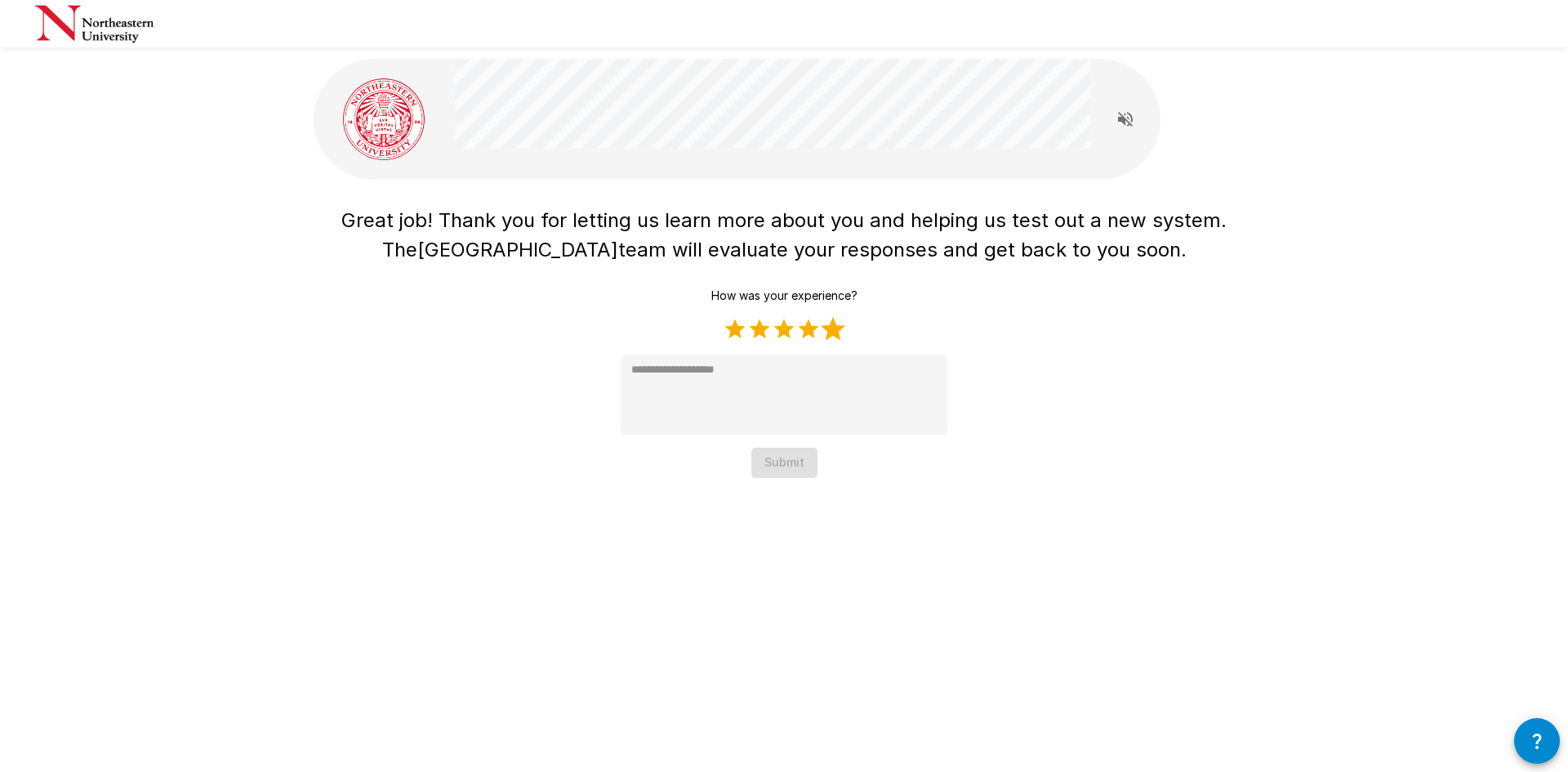
click at [835, 334] on label "5 Stars" at bounding box center [833, 329] width 25 height 25
type textarea "*"
click at [780, 467] on button "Submit" at bounding box center [784, 462] width 66 height 31
